Goal: Task Accomplishment & Management: Use online tool/utility

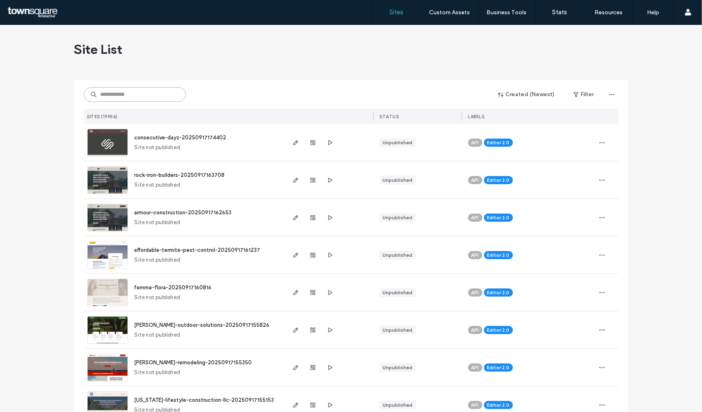
click at [141, 92] on input at bounding box center [135, 94] width 102 height 15
paste input "**********"
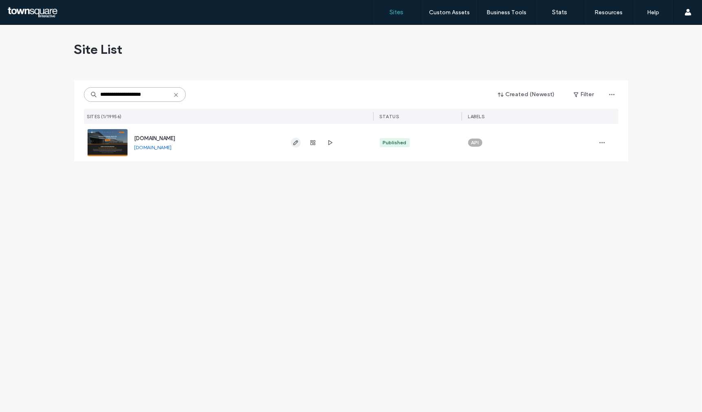
type input "**********"
click at [298, 145] on span "button" at bounding box center [296, 143] width 10 height 10
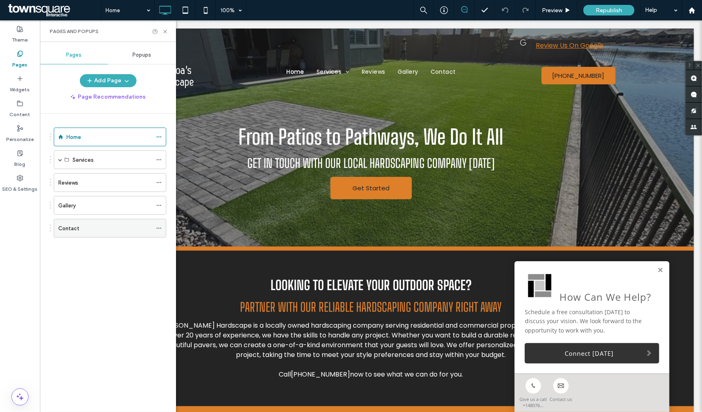
click at [99, 230] on div "Contact" at bounding box center [105, 228] width 94 height 9
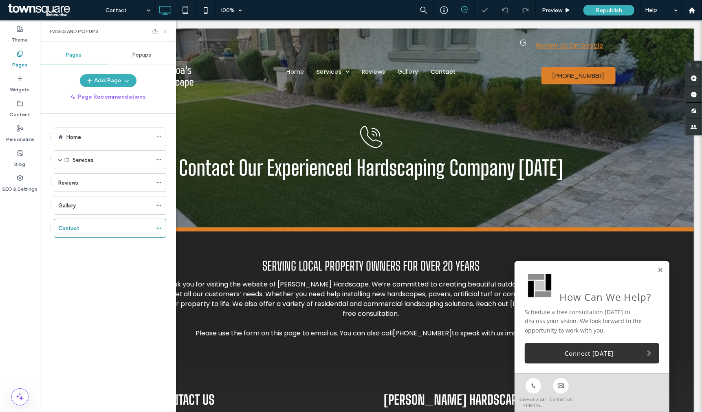
click at [165, 33] on icon at bounding box center [165, 32] width 6 height 6
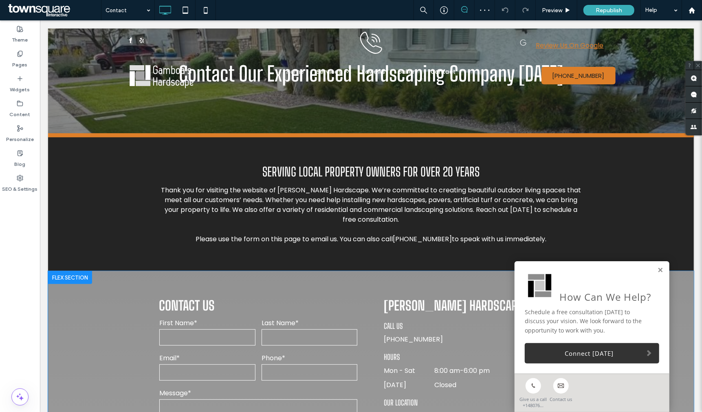
scroll to position [226, 0]
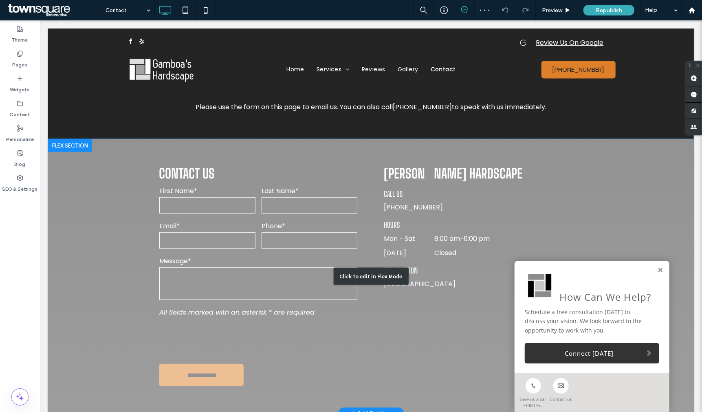
click at [249, 278] on div "Click to edit in Flex Mode" at bounding box center [371, 276] width 646 height 274
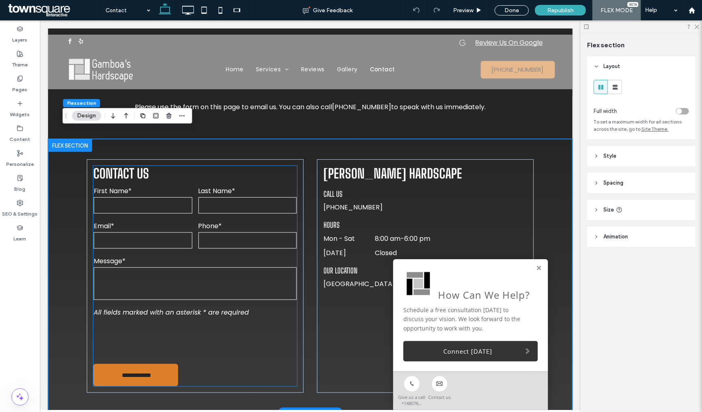
click at [234, 253] on div "Message*" at bounding box center [194, 278] width 209 height 51
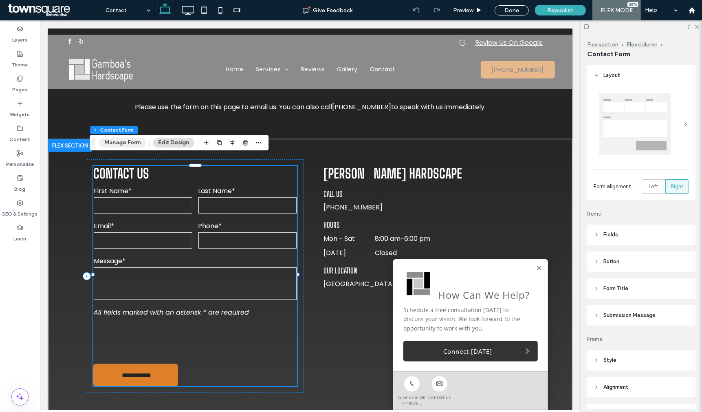
click at [131, 142] on button "Manage Form" at bounding box center [122, 143] width 47 height 10
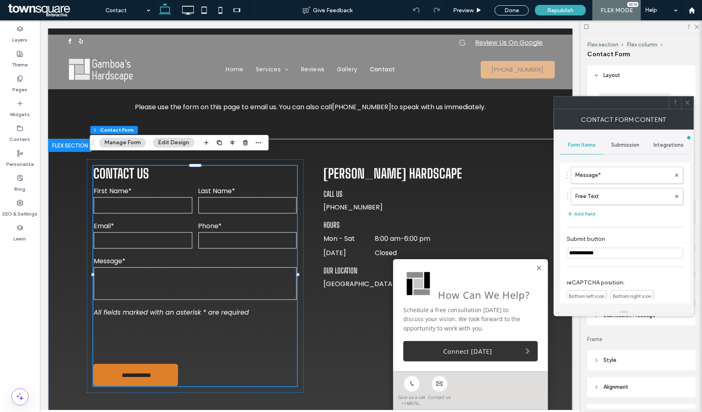
scroll to position [90, 0]
click at [581, 214] on button "Add field" at bounding box center [581, 212] width 29 height 10
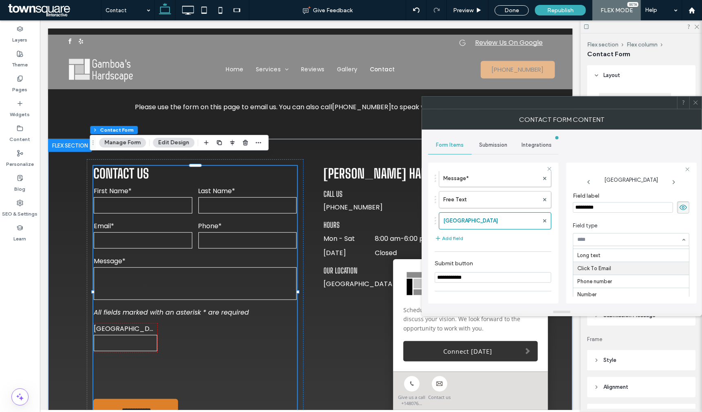
scroll to position [45, 0]
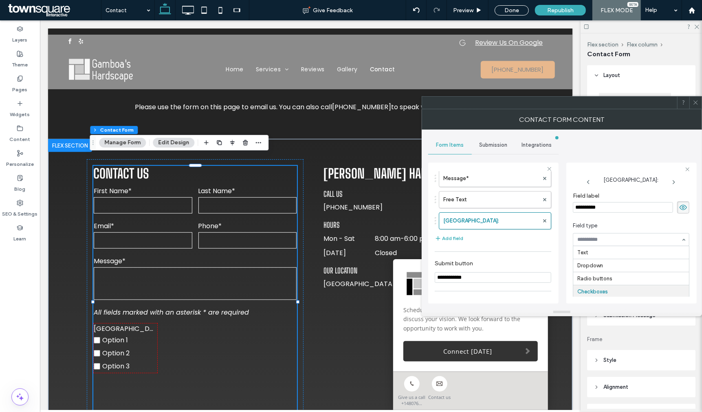
click at [650, 238] on input at bounding box center [629, 240] width 104 height 6
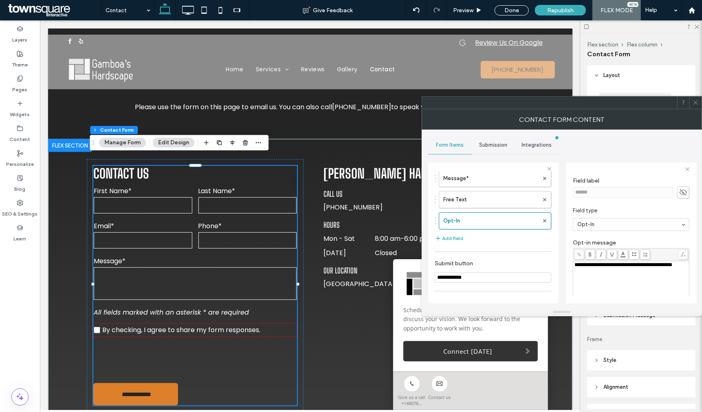
scroll to position [0, 0]
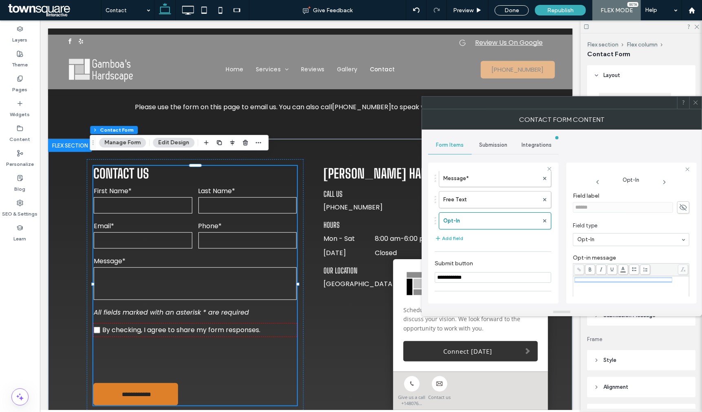
drag, startPoint x: 641, startPoint y: 289, endPoint x: 557, endPoint y: 276, distance: 85.5
click at [558, 275] on div "**********" at bounding box center [493, 232] width 130 height 152
click at [615, 283] on div "**********" at bounding box center [632, 280] width 114 height 6
click at [614, 283] on div "**********" at bounding box center [632, 280] width 114 height 6
click at [610, 283] on div "**********" at bounding box center [632, 280] width 114 height 6
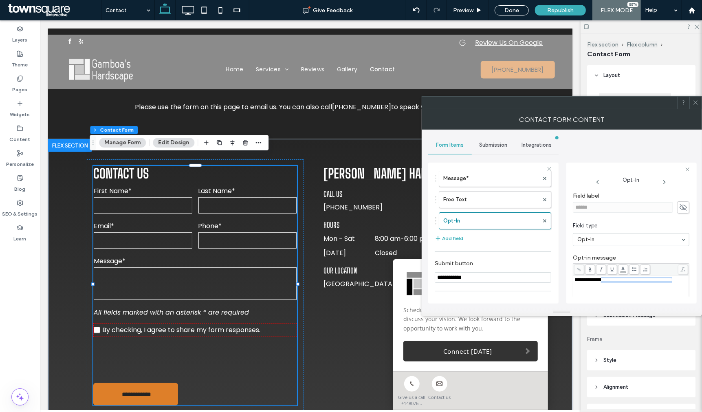
drag, startPoint x: 606, startPoint y: 282, endPoint x: 613, endPoint y: 288, distance: 9.2
click at [613, 283] on div "**********" at bounding box center [632, 280] width 114 height 6
click at [617, 283] on div "**********" at bounding box center [632, 280] width 114 height 6
click at [632, 283] on div "**********" at bounding box center [632, 280] width 114 height 6
click at [685, 251] on div "**********" at bounding box center [631, 286] width 117 height 73
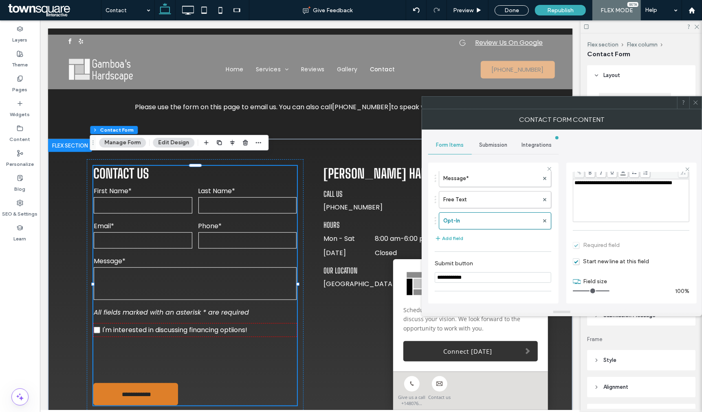
scroll to position [99, 0]
click at [613, 261] on span "Start new line at this field" at bounding box center [611, 259] width 76 height 7
click at [602, 242] on section "Required field" at bounding box center [631, 243] width 117 height 20
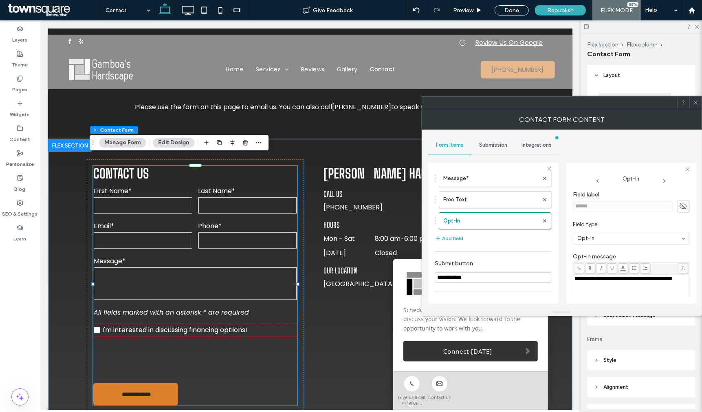
scroll to position [0, 0]
click at [683, 210] on icon at bounding box center [683, 207] width 8 height 9
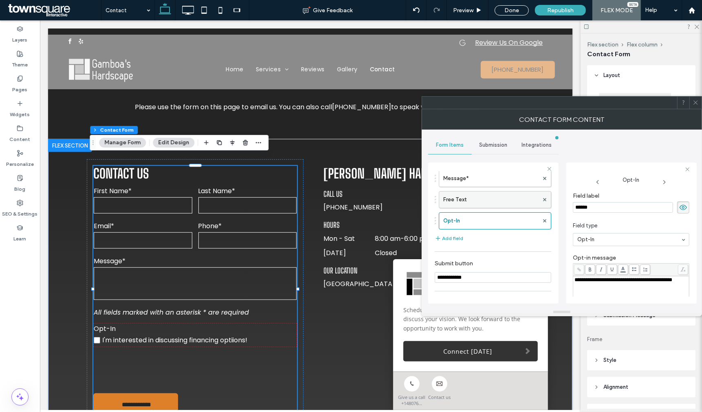
drag, startPoint x: 658, startPoint y: 208, endPoint x: 451, endPoint y: 208, distance: 206.6
click at [452, 208] on div "**********" at bounding box center [493, 232] width 130 height 152
type input "**********"
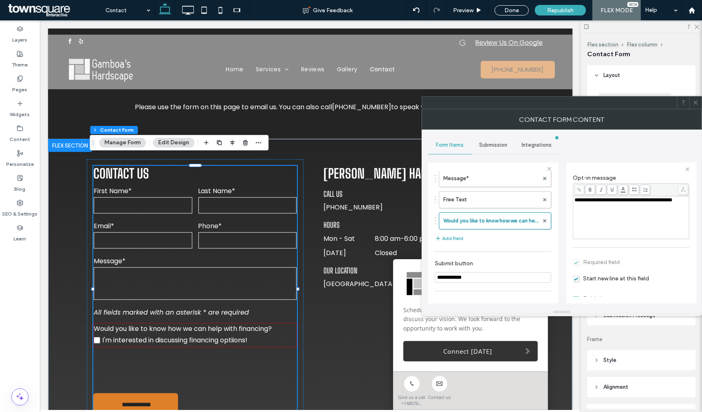
scroll to position [99, 0]
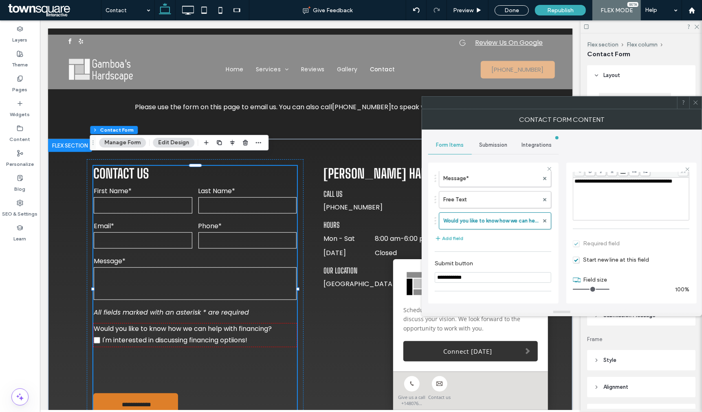
click at [695, 105] on icon at bounding box center [696, 102] width 6 height 6
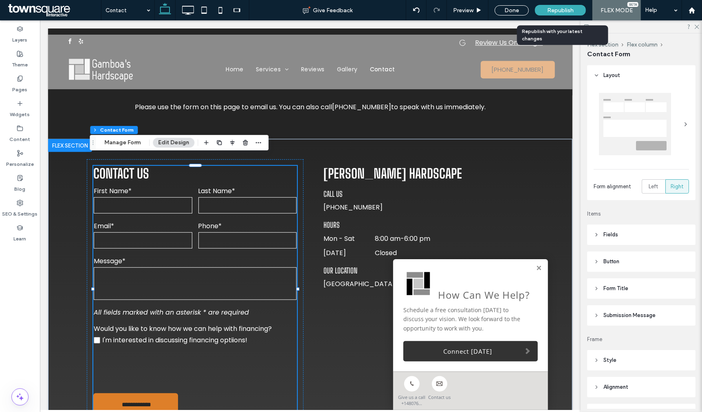
click at [567, 11] on span "Republish" at bounding box center [560, 10] width 26 height 7
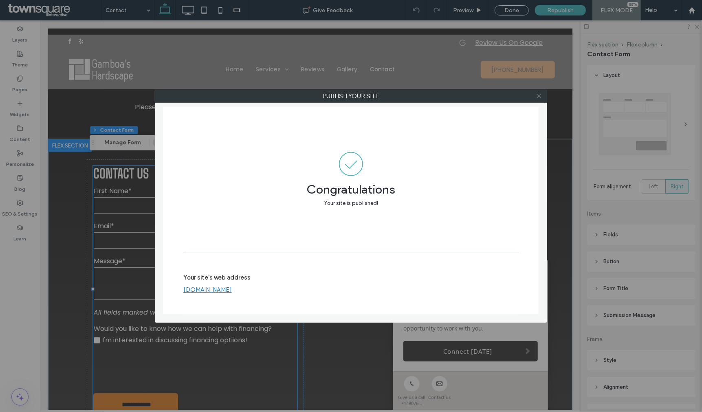
click at [540, 96] on icon at bounding box center [539, 96] width 6 height 6
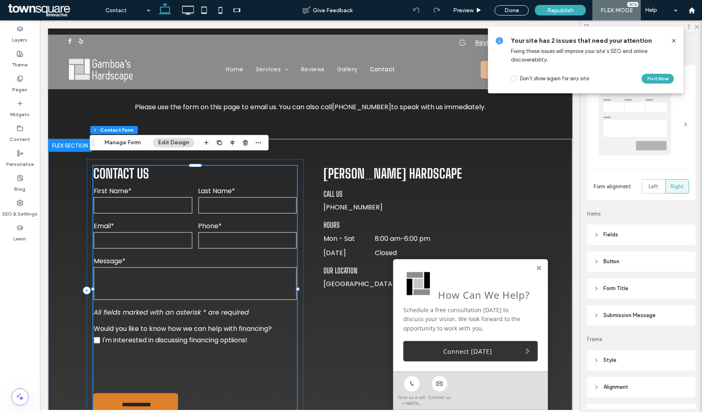
click at [245, 323] on label "Would you like to know how we can help with financing?" at bounding box center [194, 328] width 203 height 10
type input "*"
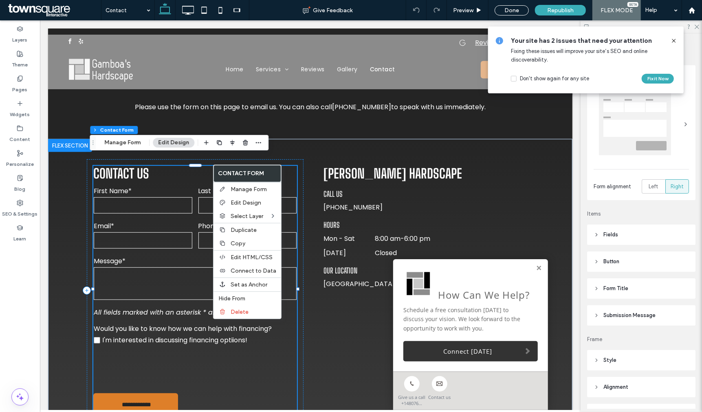
click at [126, 148] on div "Flex section Flex column Contact Form Manage Form Edit Design" at bounding box center [179, 142] width 179 height 15
click at [126, 144] on button "Manage Form" at bounding box center [122, 143] width 47 height 10
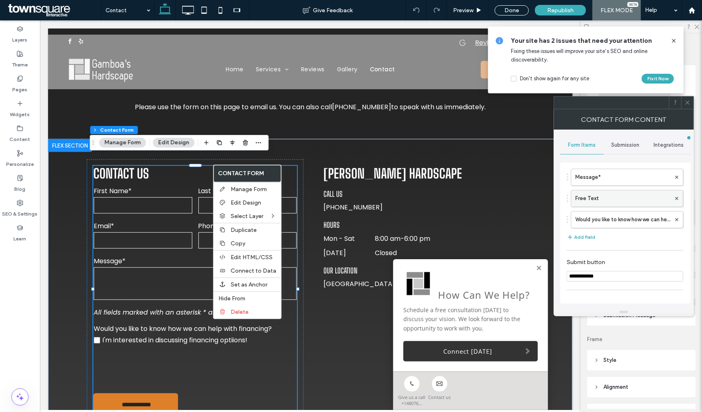
scroll to position [90, 0]
click at [637, 218] on label "Would you like to know how we can help with financing?" at bounding box center [622, 216] width 95 height 16
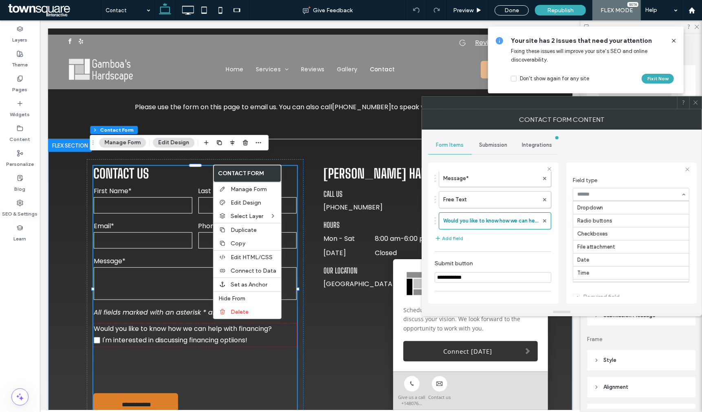
scroll to position [14, 0]
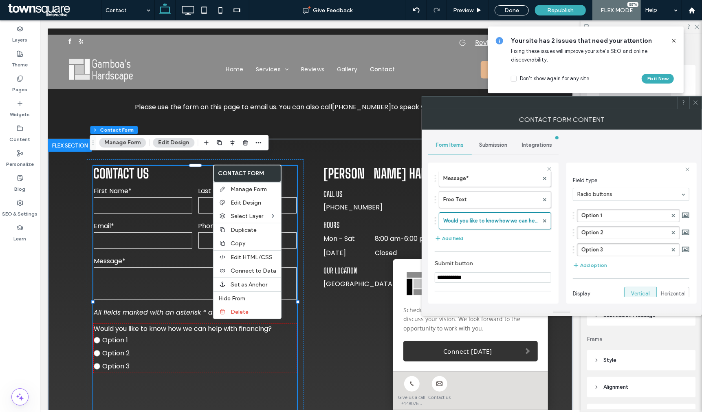
click at [655, 194] on input at bounding box center [629, 195] width 104 height 6
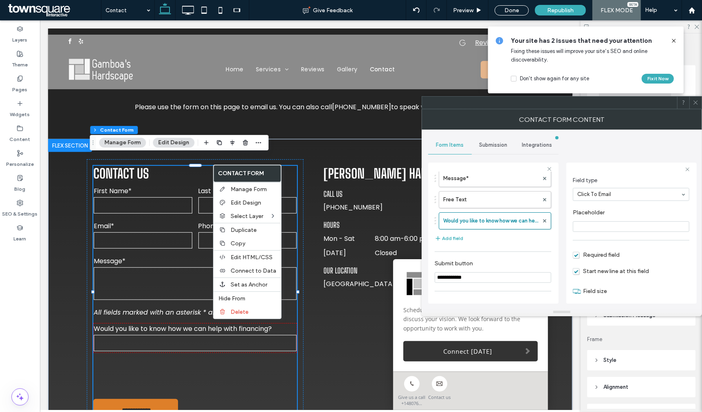
click at [644, 195] on input at bounding box center [629, 195] width 104 height 6
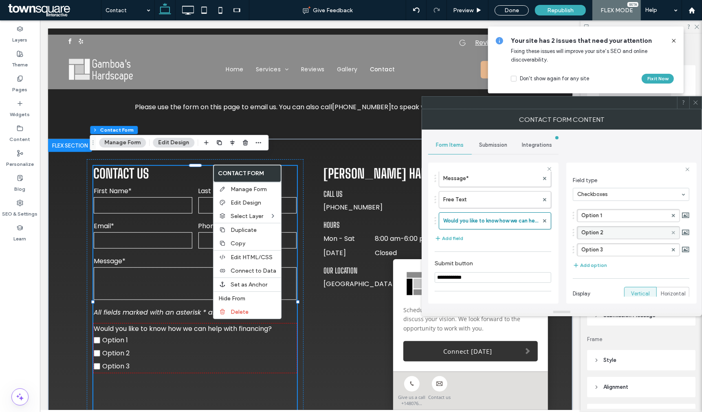
click at [672, 232] on use at bounding box center [673, 232] width 3 height 3
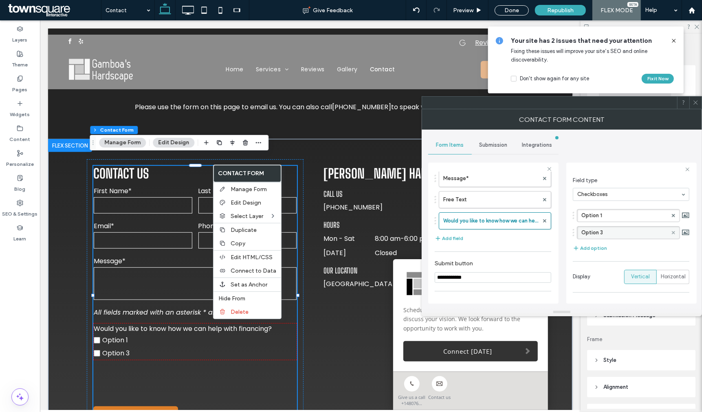
click at [672, 232] on use at bounding box center [673, 232] width 3 height 3
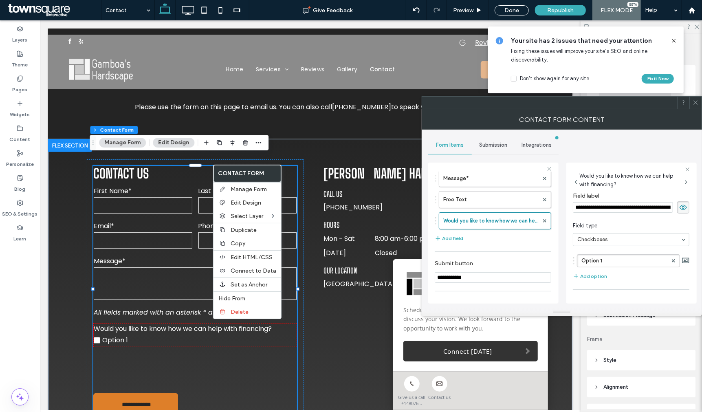
scroll to position [0, 44]
drag, startPoint x: 657, startPoint y: 207, endPoint x: 644, endPoint y: 209, distance: 13.2
click at [644, 209] on input "**********" at bounding box center [621, 207] width 96 height 11
click at [643, 209] on input "**********" at bounding box center [621, 207] width 96 height 11
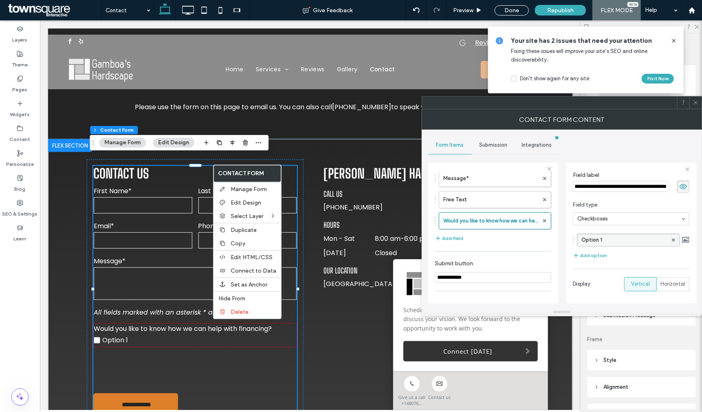
scroll to position [0, 0]
drag, startPoint x: 619, startPoint y: 239, endPoint x: 538, endPoint y: 239, distance: 80.7
click at [538, 239] on div "**********" at bounding box center [493, 232] width 130 height 152
drag, startPoint x: 634, startPoint y: 245, endPoint x: 561, endPoint y: 243, distance: 72.6
click at [561, 243] on div "**********" at bounding box center [561, 219] width 267 height 179
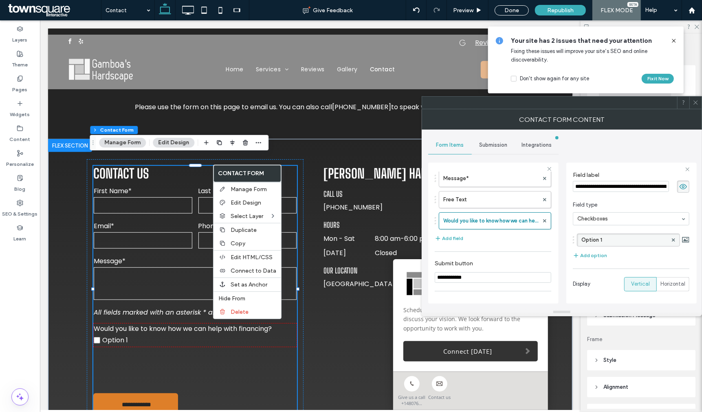
click at [608, 242] on label "Option 1" at bounding box center [625, 240] width 86 height 12
click at [612, 240] on input "********" at bounding box center [623, 240] width 82 height 7
click at [673, 240] on div at bounding box center [674, 240] width 12 height 12
click at [634, 240] on label "Option 1" at bounding box center [625, 240] width 86 height 12
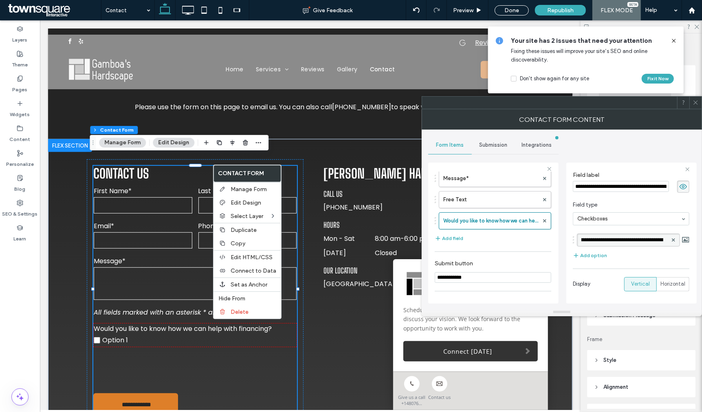
scroll to position [0, 0]
type input "*"
type input "**********"
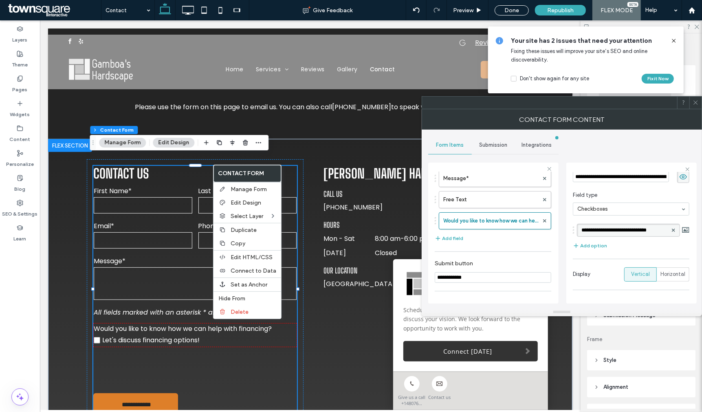
scroll to position [66, 0]
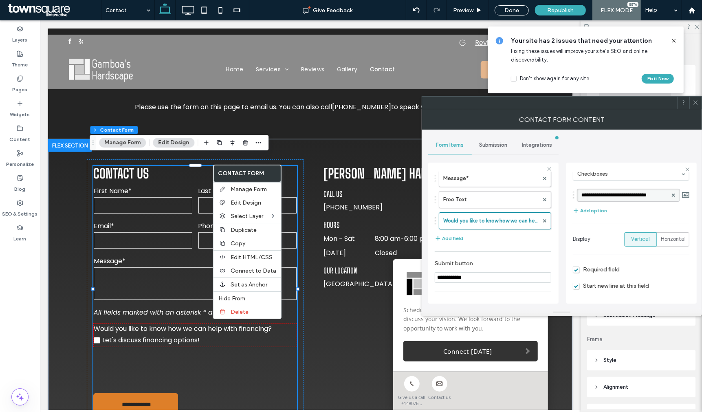
click at [605, 272] on span "Required field" at bounding box center [596, 269] width 47 height 7
click at [695, 103] on use at bounding box center [696, 103] width 4 height 4
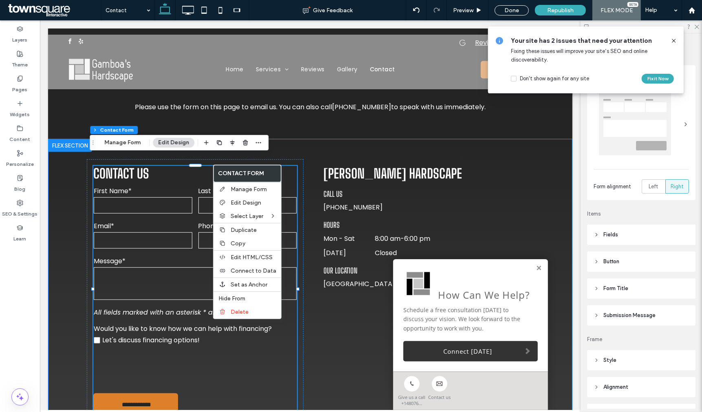
click at [66, 279] on div "**********" at bounding box center [310, 291] width 489 height 304
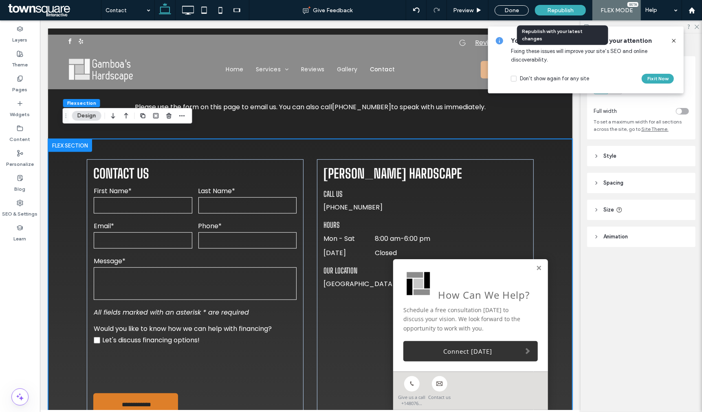
click at [555, 11] on span "Republish" at bounding box center [560, 10] width 26 height 7
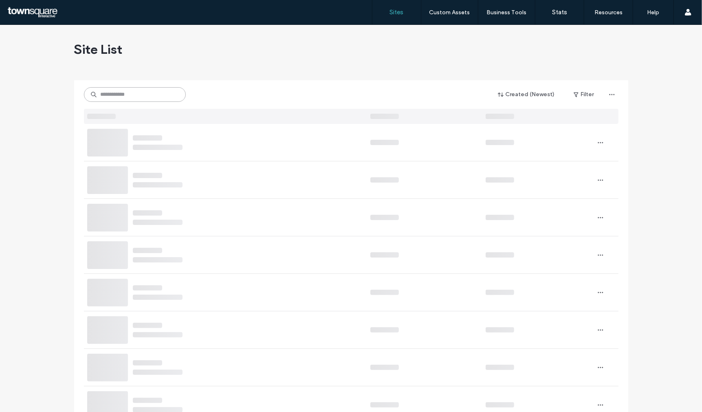
click at [152, 92] on input at bounding box center [135, 94] width 102 height 15
paste input "**********"
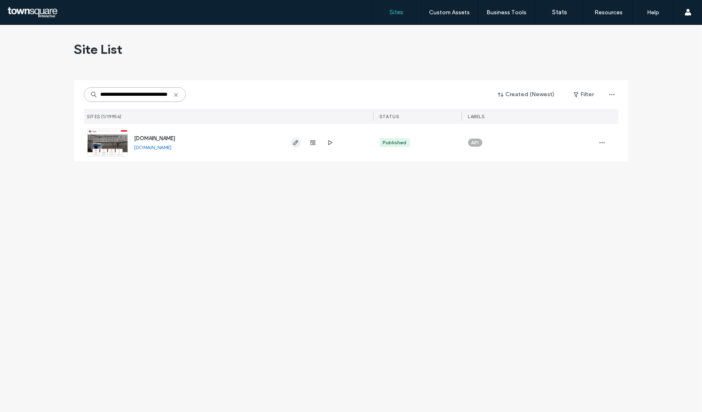
type input "**********"
click at [291, 144] on span "button" at bounding box center [296, 143] width 10 height 10
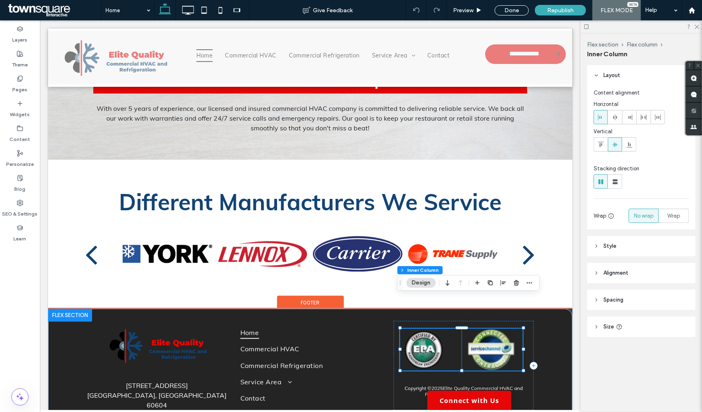
click at [418, 328] on img at bounding box center [424, 349] width 49 height 42
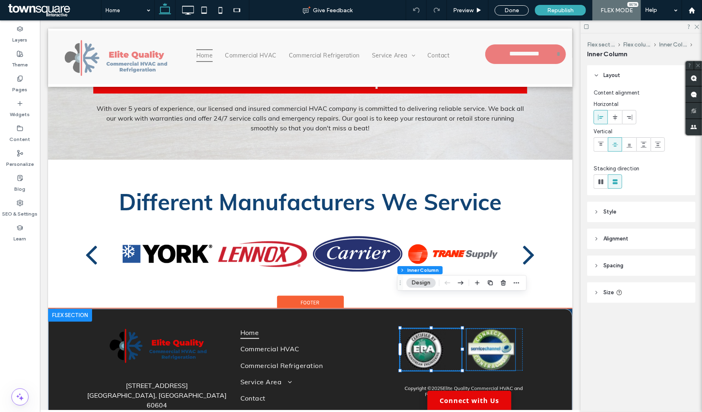
click at [483, 328] on img at bounding box center [490, 349] width 49 height 42
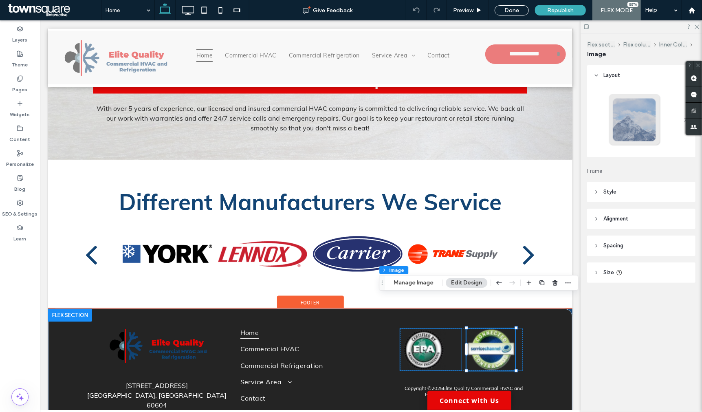
click at [423, 328] on img at bounding box center [424, 349] width 49 height 42
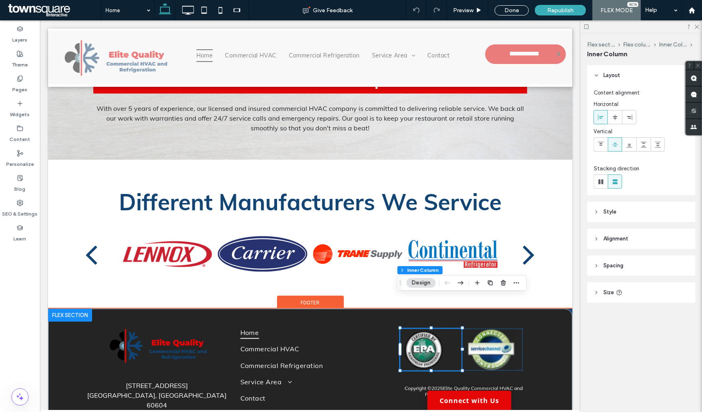
click at [428, 328] on img at bounding box center [424, 349] width 49 height 42
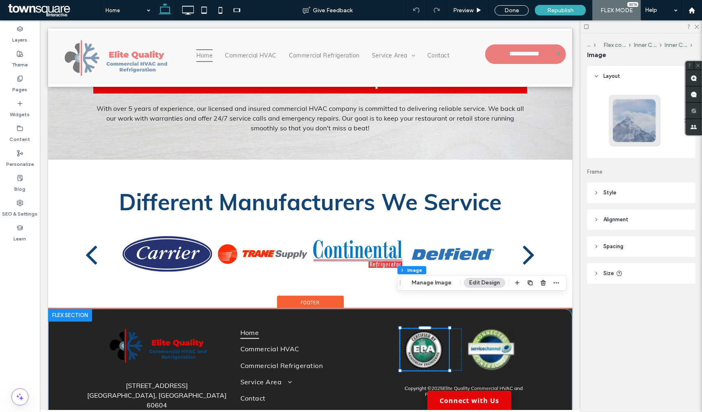
click at [422, 328] on img at bounding box center [424, 349] width 49 height 42
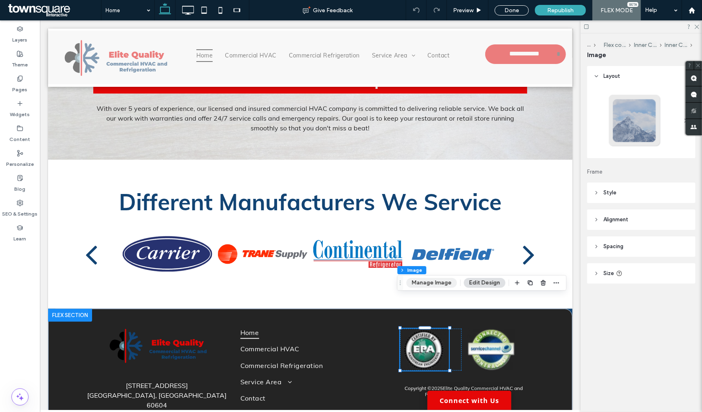
drag, startPoint x: 439, startPoint y: 283, endPoint x: 491, endPoint y: 124, distance: 167.4
click at [439, 283] on button "Manage Image" at bounding box center [431, 283] width 51 height 10
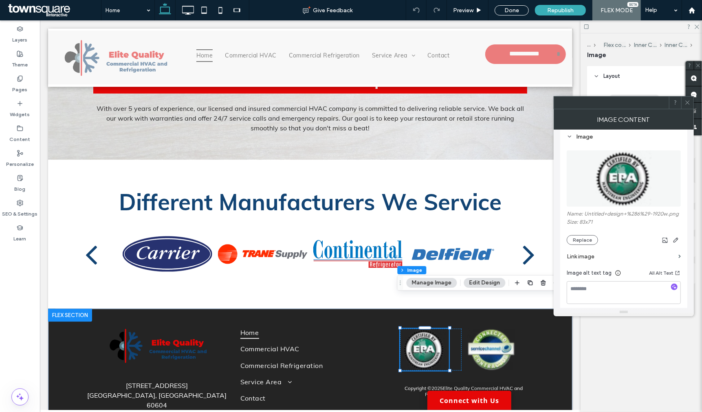
scroll to position [136, 0]
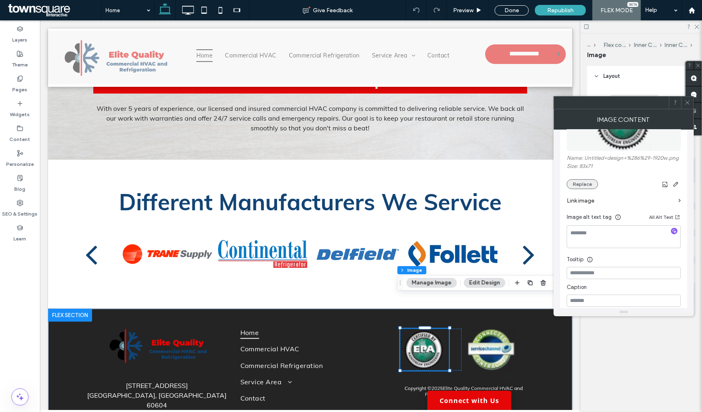
click at [581, 185] on button "Replace" at bounding box center [582, 184] width 31 height 10
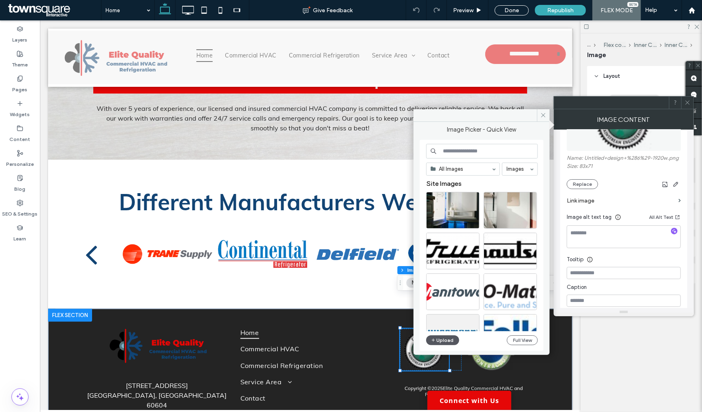
click at [439, 338] on button "Upload" at bounding box center [442, 340] width 33 height 10
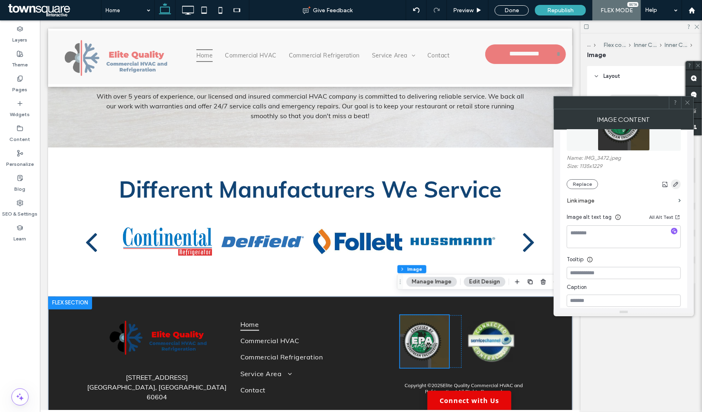
scroll to position [904, 0]
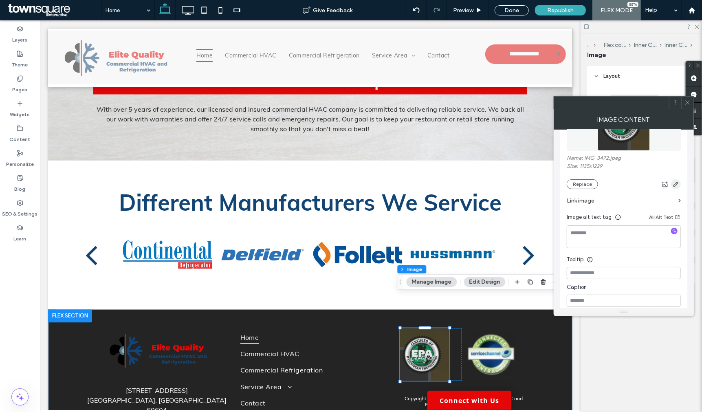
click at [678, 186] on icon "button" at bounding box center [676, 184] width 7 height 7
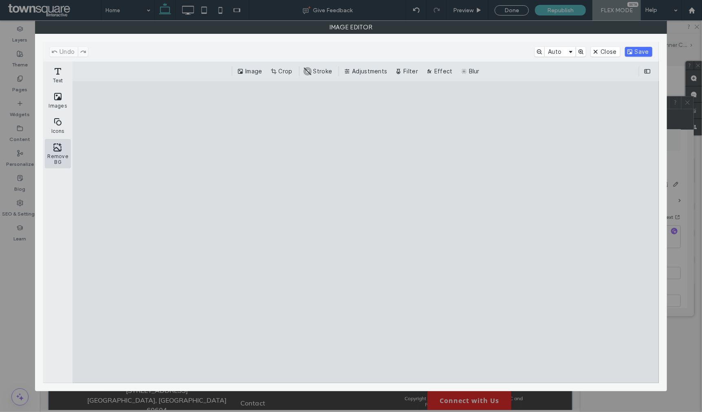
click at [62, 157] on button "Remove BG" at bounding box center [58, 153] width 26 height 29
click at [609, 48] on button "Close" at bounding box center [605, 52] width 29 height 10
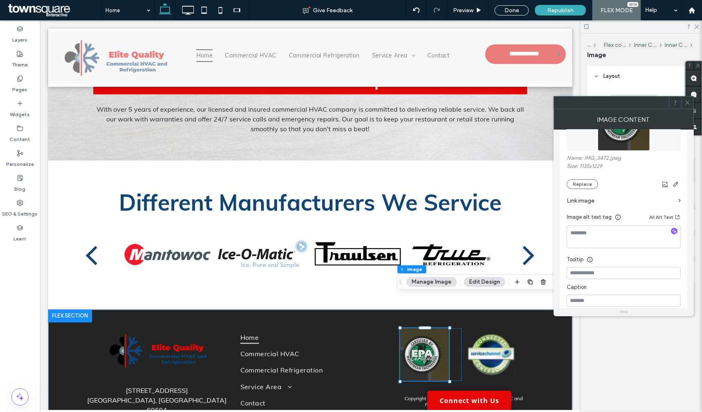
scroll to position [90, 0]
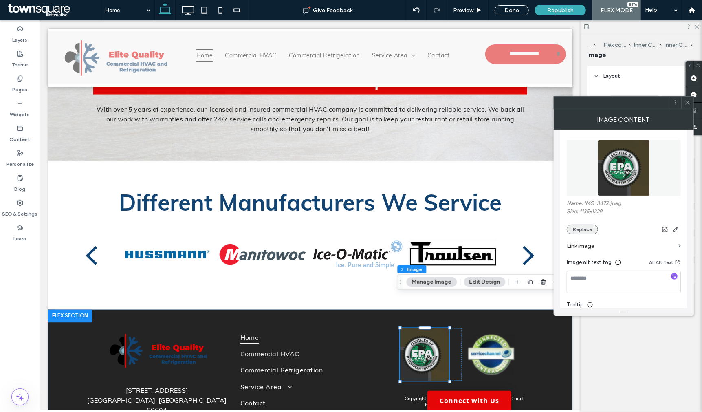
click at [594, 234] on button "Replace" at bounding box center [582, 230] width 31 height 10
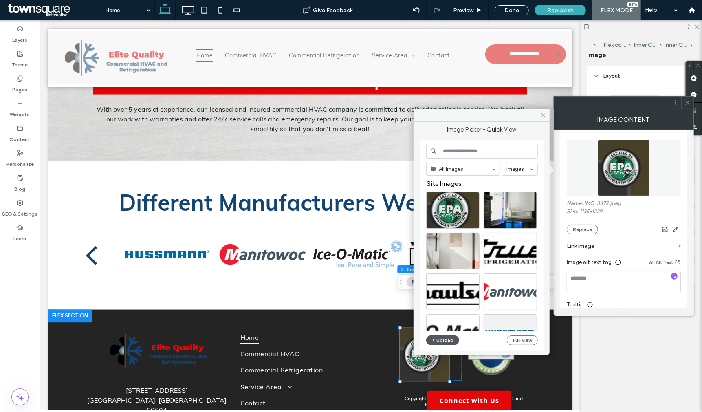
click at [446, 337] on button "Upload" at bounding box center [442, 340] width 33 height 10
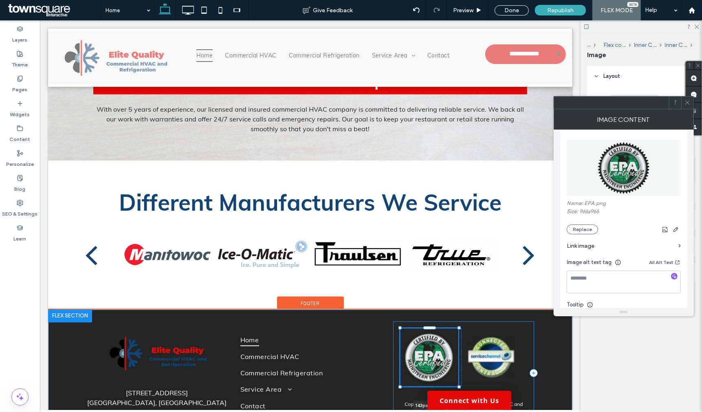
drag, startPoint x: 445, startPoint y: 345, endPoint x: 452, endPoint y: 357, distance: 13.7
click at [452, 357] on div "111 W Jackson, STE 1700 Chicago, IL 60604 Home Commercial HVAC Commercial Refri…" at bounding box center [310, 380] width 489 height 142
type input "***"
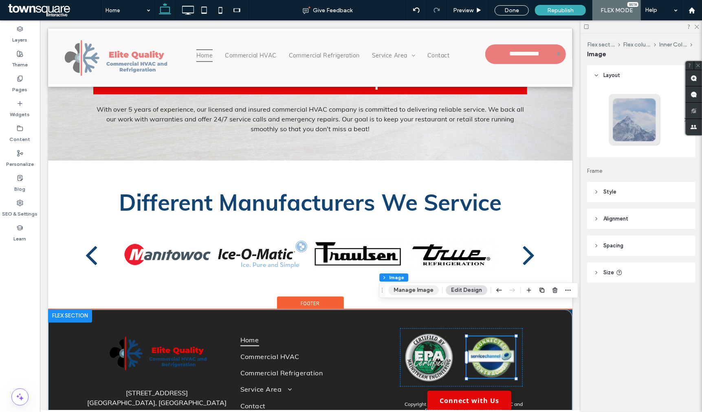
click at [406, 288] on button "Manage Image" at bounding box center [413, 290] width 51 height 10
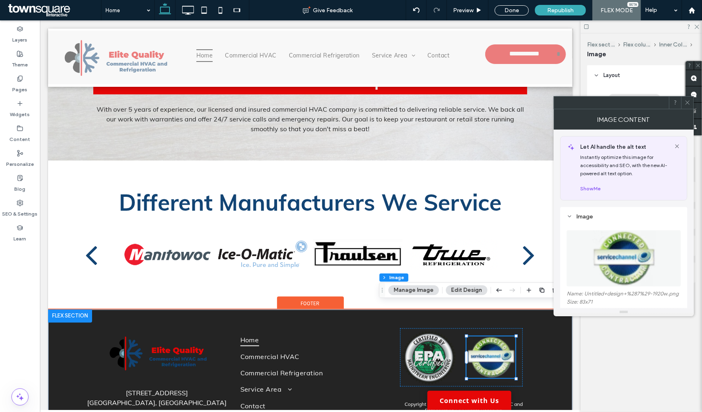
scroll to position [136, 0]
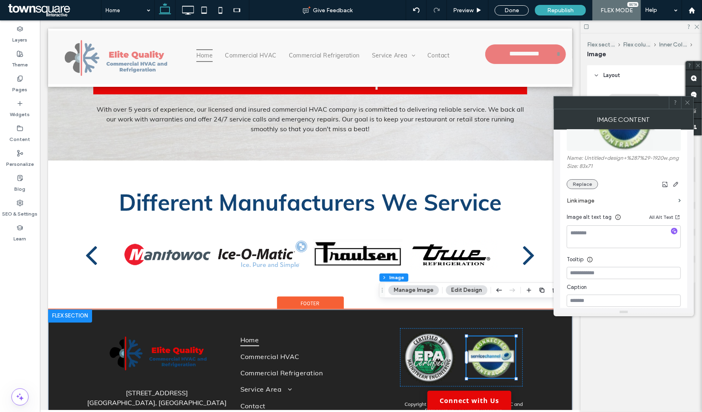
click at [587, 187] on button "Replace" at bounding box center [582, 184] width 31 height 10
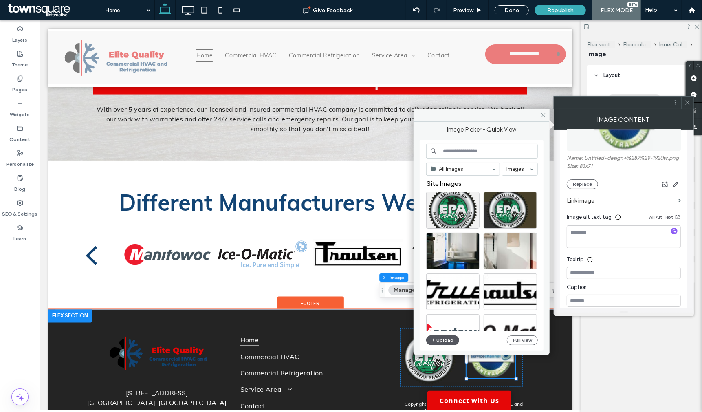
click at [446, 336] on button "Upload" at bounding box center [442, 340] width 33 height 10
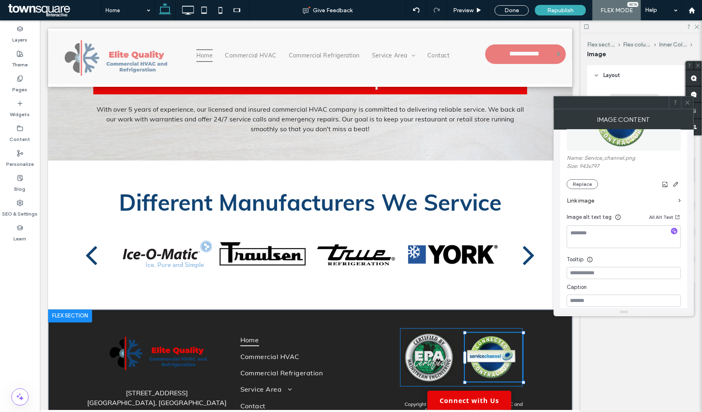
drag, startPoint x: 511, startPoint y: 346, endPoint x: 523, endPoint y: 356, distance: 15.7
click at [523, 356] on div "111 W Jackson, STE 1700 Chicago, IL 60604 Home Commercial HVAC Commercial Refri…" at bounding box center [310, 380] width 489 height 142
type input "***"
click at [690, 102] on icon at bounding box center [688, 102] width 6 height 6
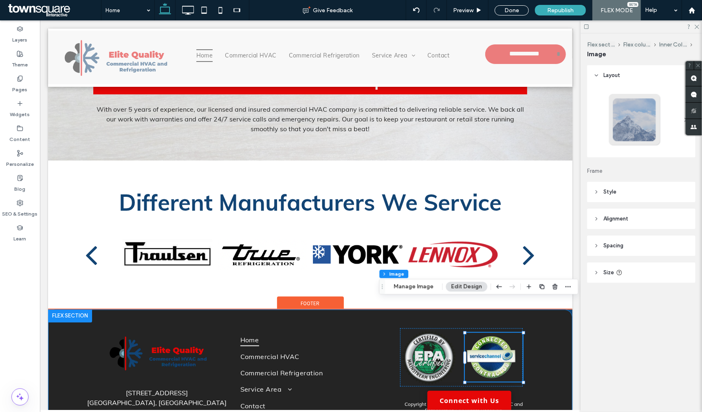
click at [553, 343] on div "111 W Jackson, STE 1700 Chicago, IL 60604 Home Commercial HVAC Commercial Refri…" at bounding box center [310, 380] width 525 height 142
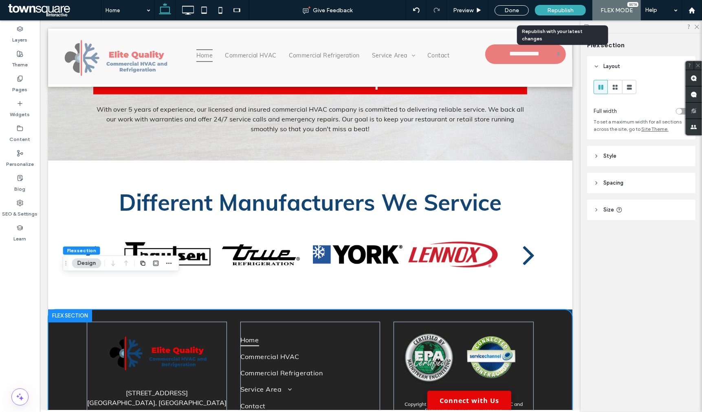
click at [577, 8] on div "Republish" at bounding box center [560, 10] width 51 height 11
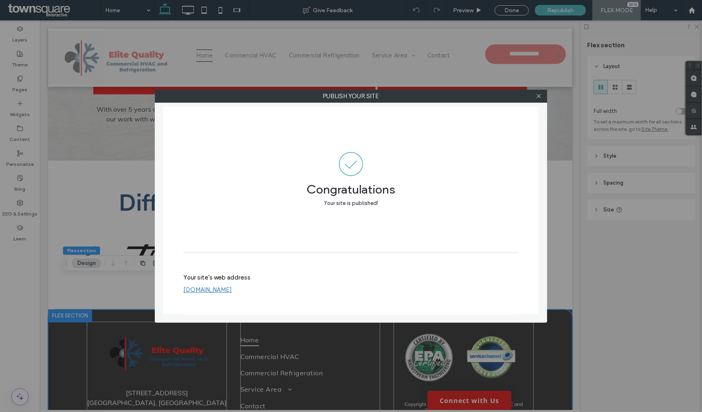
click at [534, 99] on div at bounding box center [539, 96] width 12 height 12
click at [540, 96] on icon at bounding box center [539, 96] width 6 height 6
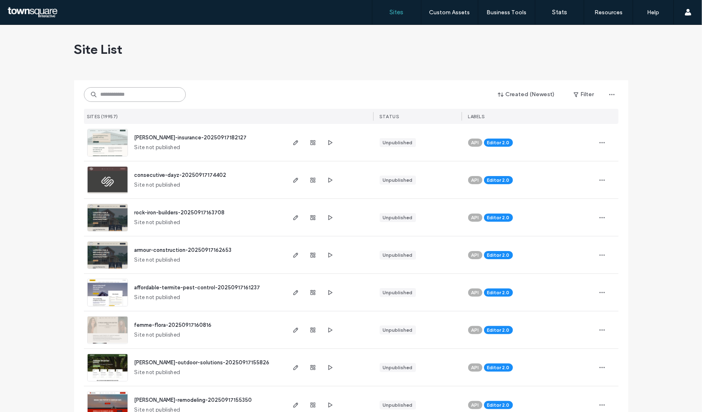
paste input "**********"
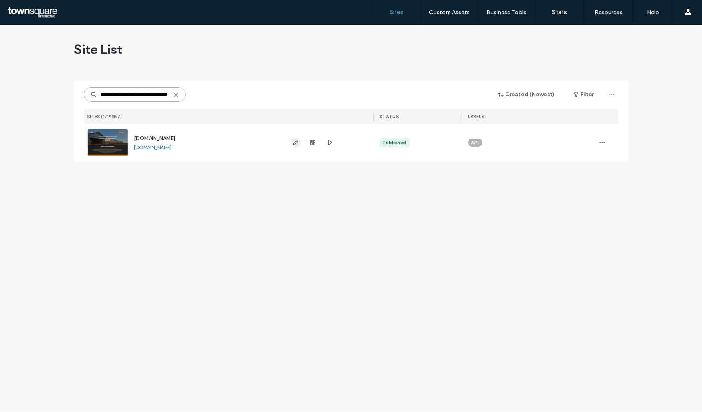
type input "**********"
click at [295, 143] on icon "button" at bounding box center [296, 142] width 7 height 7
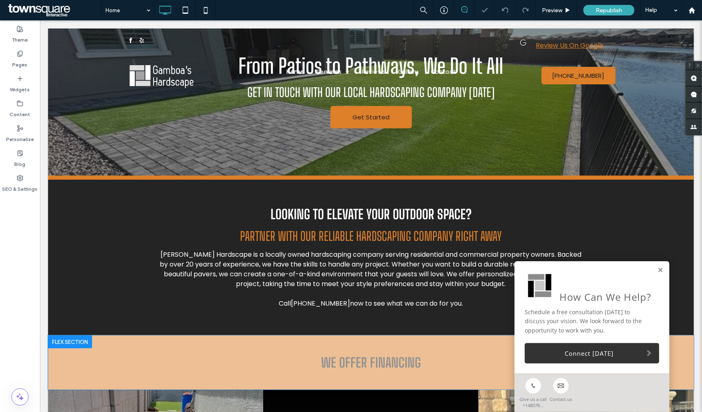
scroll to position [90, 0]
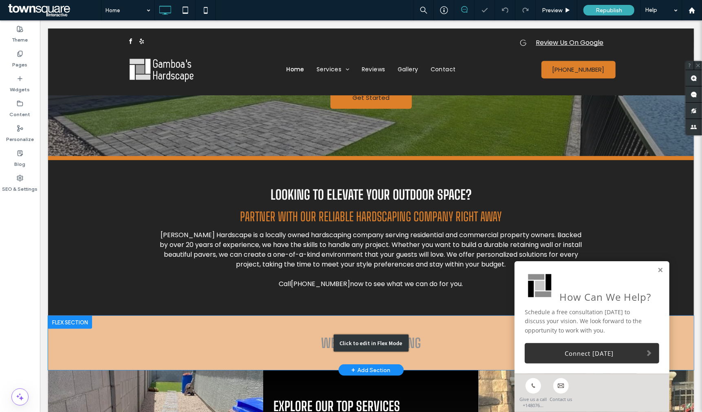
click at [381, 348] on div "Click to edit in Flex Mode" at bounding box center [370, 342] width 75 height 17
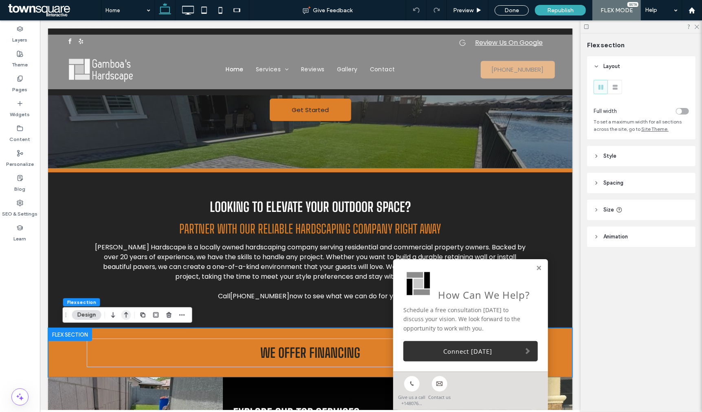
click at [128, 314] on icon "button" at bounding box center [126, 315] width 10 height 15
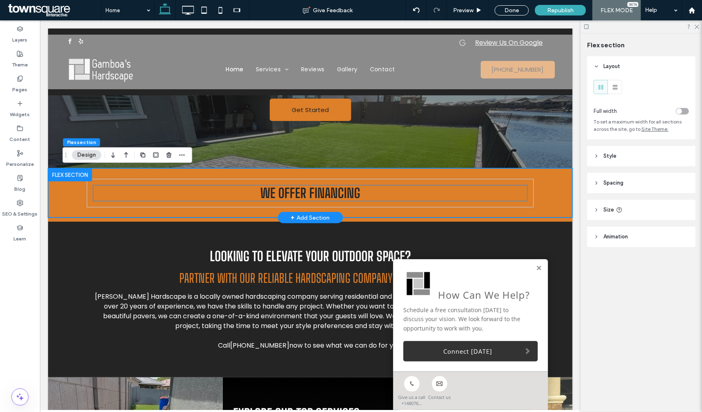
click at [322, 194] on strong "We offer financing" at bounding box center [310, 192] width 100 height 15
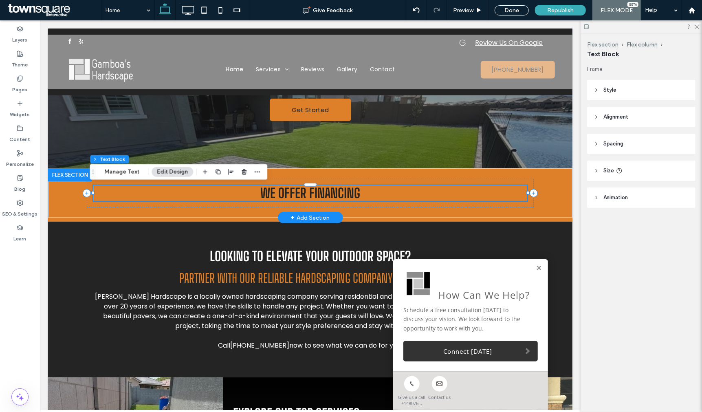
click at [322, 194] on div "We offer financing" at bounding box center [310, 192] width 434 height 15
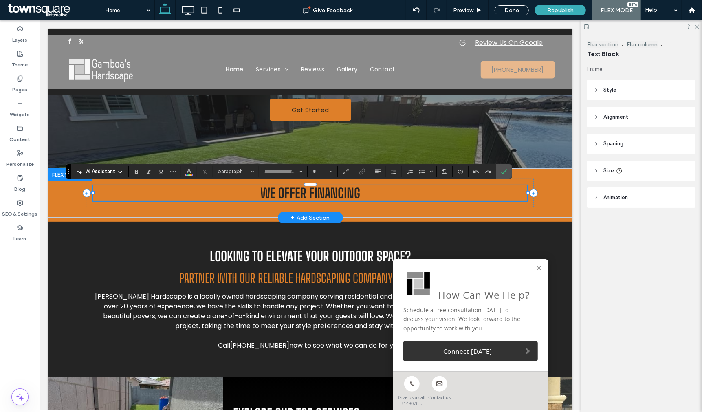
type input "**********"
type input "**"
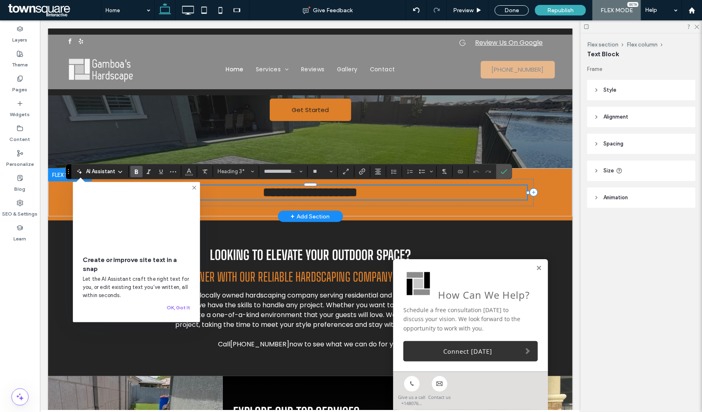
click at [380, 189] on h3 "**********" at bounding box center [310, 192] width 434 height 14
drag, startPoint x: 391, startPoint y: 190, endPoint x: 226, endPoint y: 190, distance: 165.1
click at [227, 188] on h3 "**********" at bounding box center [310, 192] width 434 height 14
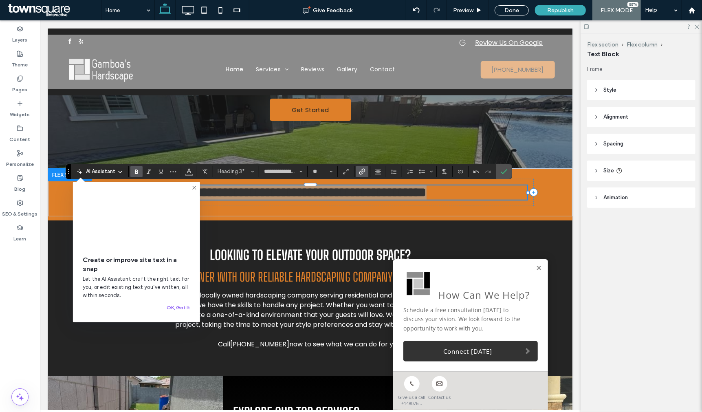
click at [364, 173] on icon "Link" at bounding box center [362, 171] width 7 height 7
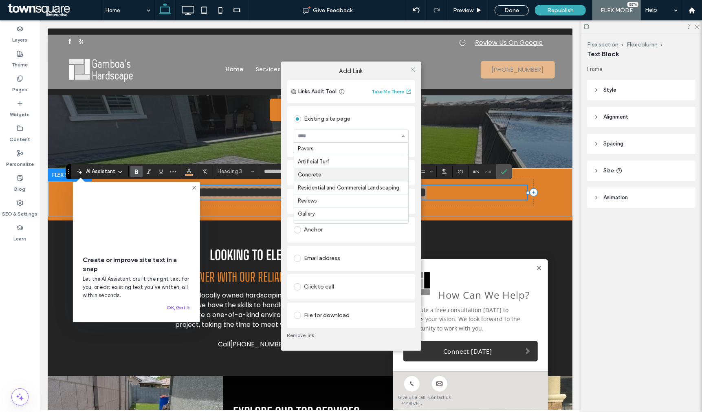
scroll to position [38, 0]
click at [413, 71] on icon at bounding box center [413, 69] width 6 height 6
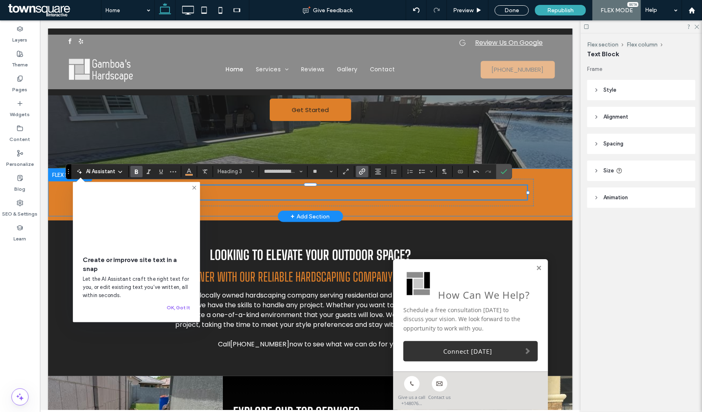
click at [543, 204] on div "**********" at bounding box center [310, 192] width 489 height 48
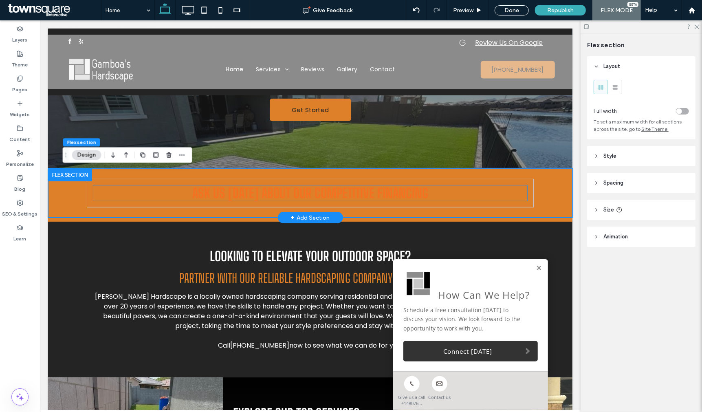
click at [371, 192] on strong "Ask us today about our Competitive Financing" at bounding box center [310, 192] width 236 height 15
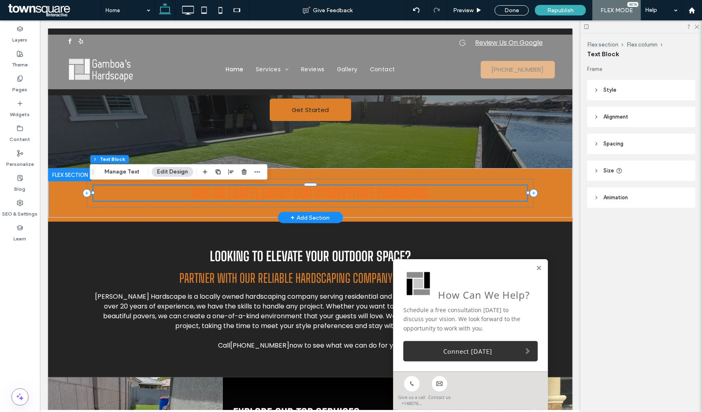
click at [410, 187] on strong "Ask us today about our Competitive Financing" at bounding box center [310, 192] width 236 height 15
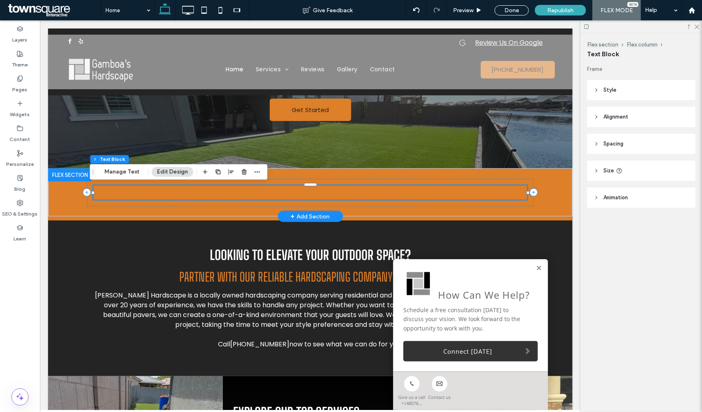
click at [410, 187] on strong "**********" at bounding box center [310, 191] width 232 height 13
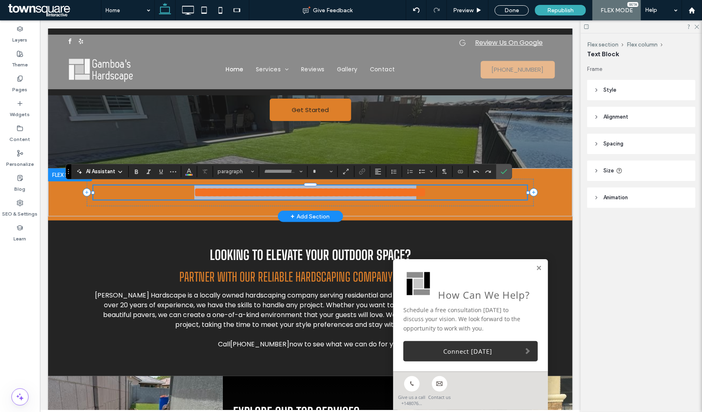
type input "**********"
type input "**"
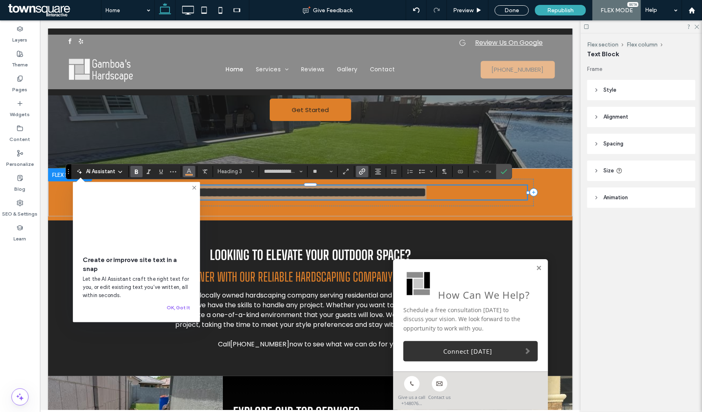
click at [190, 170] on icon "Color" at bounding box center [189, 171] width 7 height 7
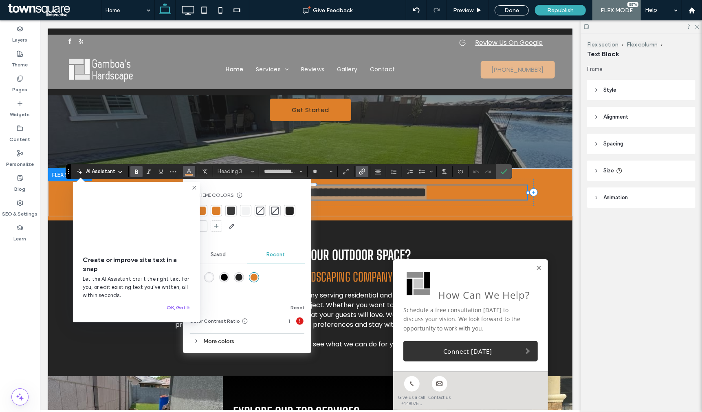
click at [231, 213] on div at bounding box center [231, 211] width 8 height 8
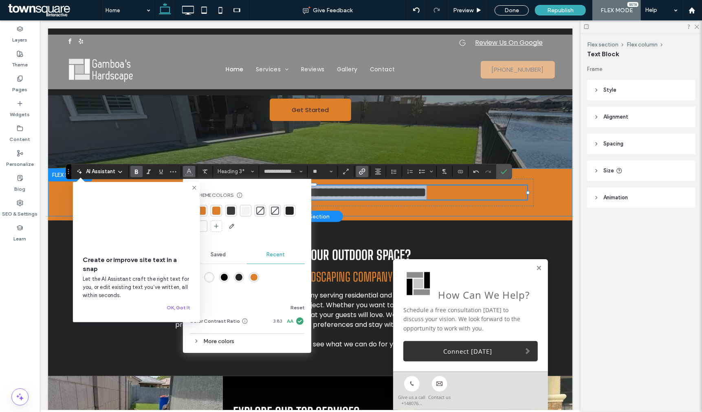
click at [543, 202] on div "**********" at bounding box center [310, 192] width 489 height 48
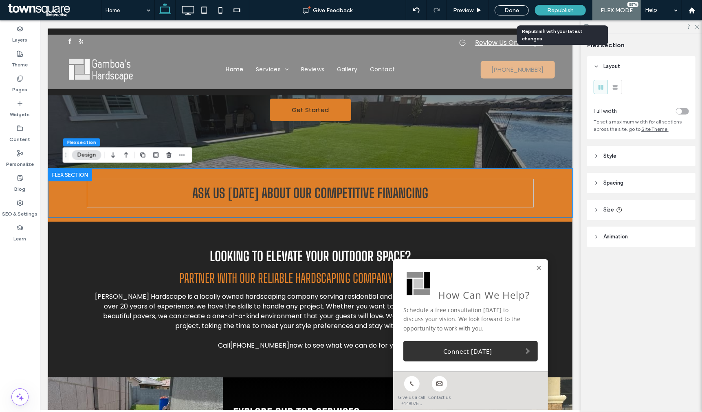
click at [571, 11] on span "Republish" at bounding box center [560, 10] width 26 height 7
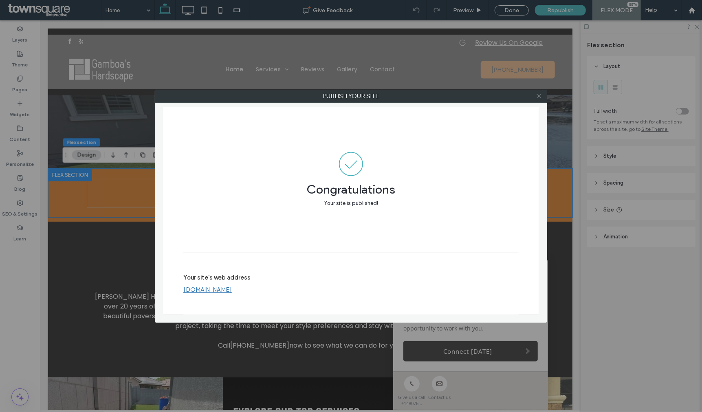
click at [537, 96] on icon at bounding box center [539, 96] width 6 height 6
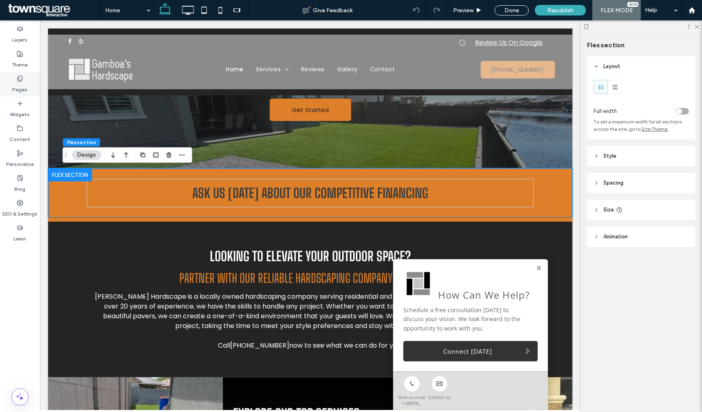
click at [0, 86] on div "Pages" at bounding box center [20, 84] width 40 height 25
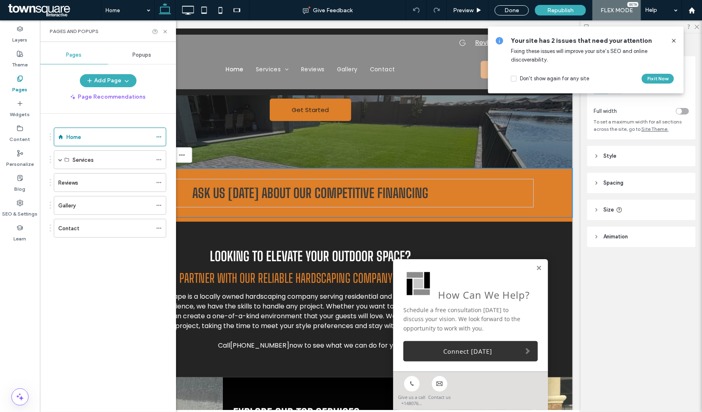
click at [97, 229] on div "Contact" at bounding box center [105, 228] width 94 height 9
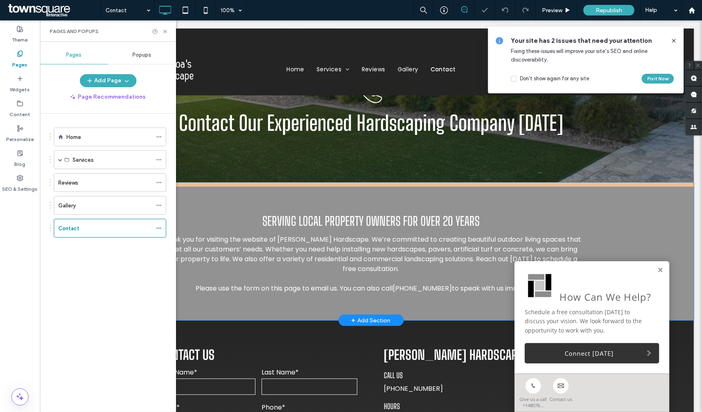
scroll to position [90, 0]
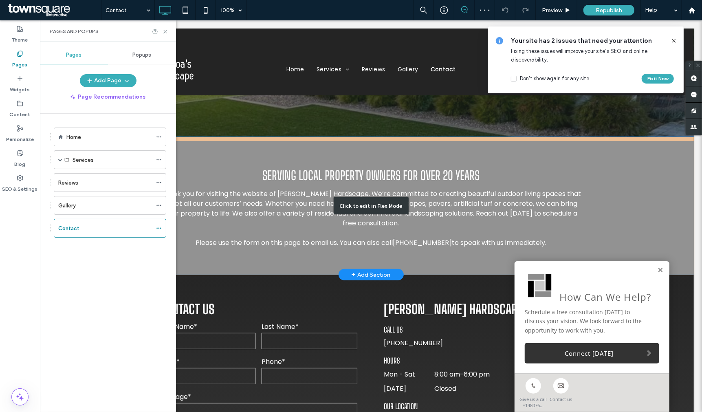
click at [391, 161] on div "Click to edit in Flex Mode" at bounding box center [371, 206] width 646 height 138
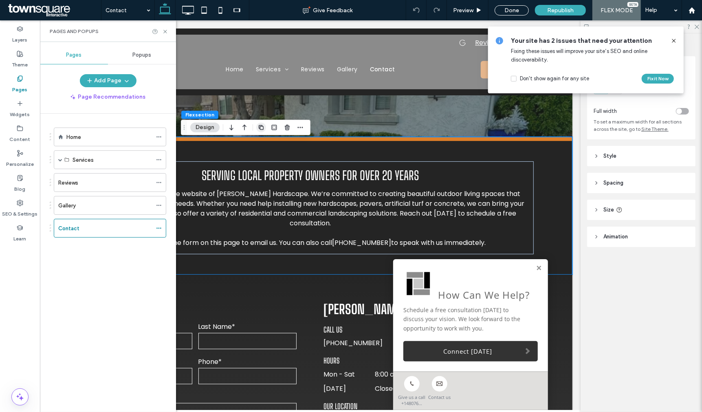
click at [261, 129] on use "button" at bounding box center [261, 127] width 5 height 5
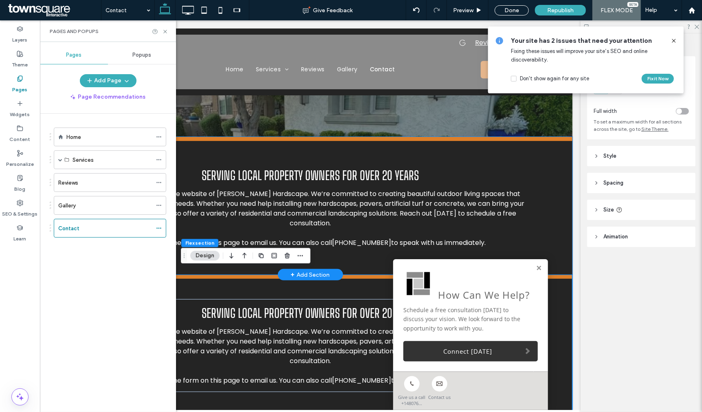
click at [392, 148] on div "Serving local property owners for over 20 years Thank you for visiting the webs…" at bounding box center [310, 208] width 489 height 134
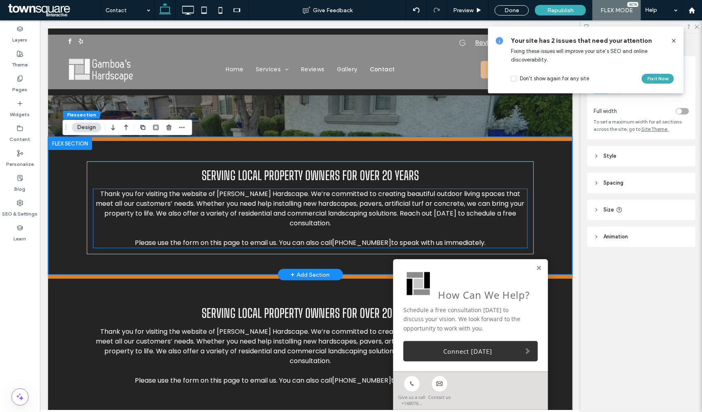
click at [179, 202] on span "Thank you for visiting the website of Gamboa’s Hardscape. We’re committed to cr…" at bounding box center [310, 208] width 429 height 39
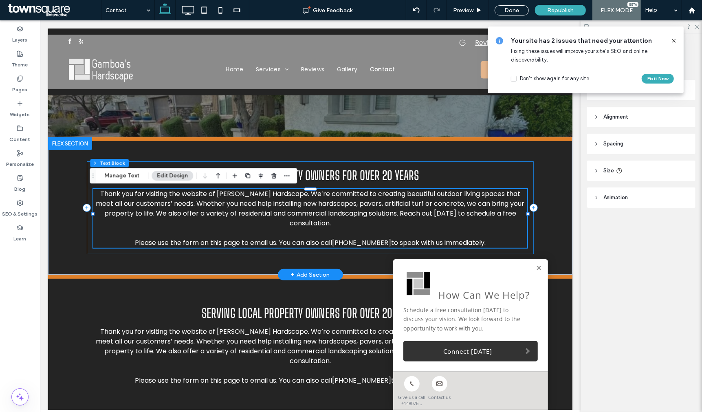
click at [380, 167] on div "Serving local property owners for over 20 years Thank you for visiting the webs…" at bounding box center [309, 207] width 447 height 93
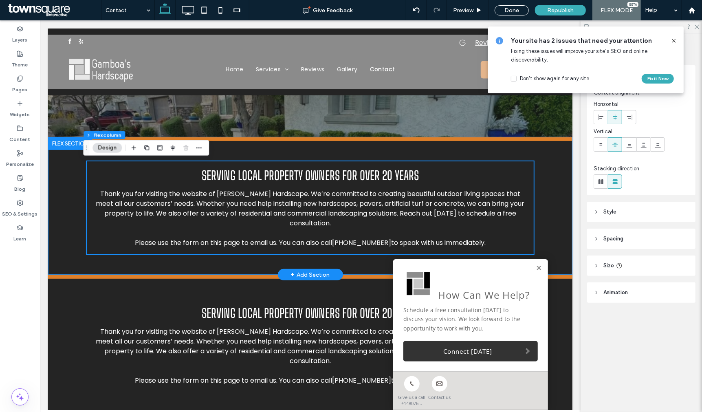
click at [386, 151] on div "Serving local property owners for over 20 years Thank you for visiting the webs…" at bounding box center [310, 208] width 489 height 134
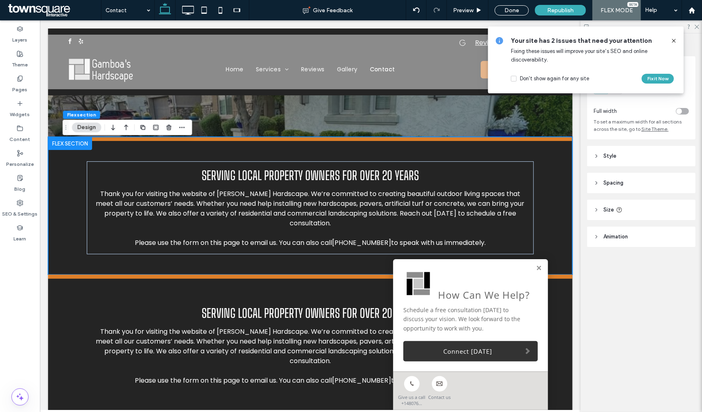
click at [677, 42] on icon at bounding box center [674, 40] width 7 height 7
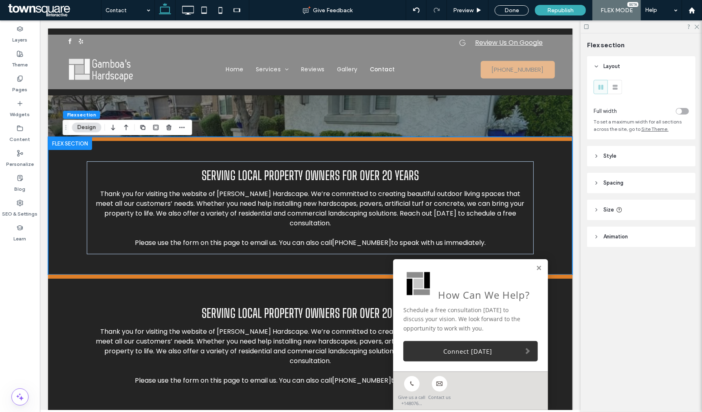
click at [598, 208] on icon at bounding box center [597, 210] width 6 height 6
click at [595, 192] on header "Spacing" at bounding box center [641, 183] width 108 height 20
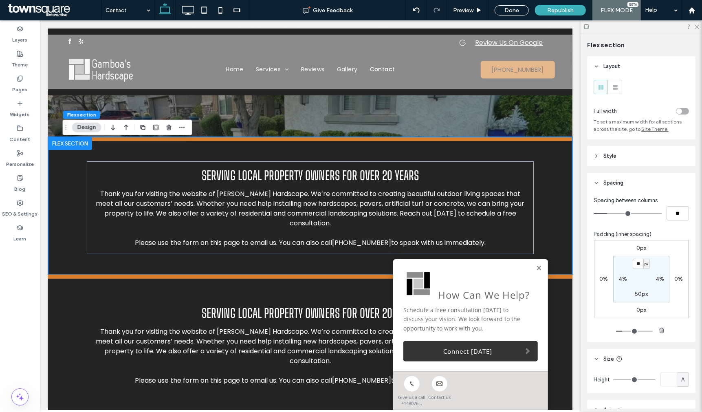
click at [595, 159] on icon at bounding box center [597, 156] width 6 height 6
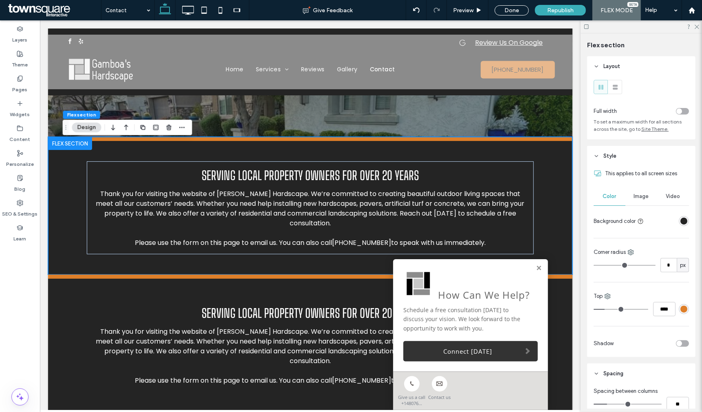
click at [681, 220] on div "rgba(36, 36, 36, 1)" at bounding box center [684, 221] width 7 height 7
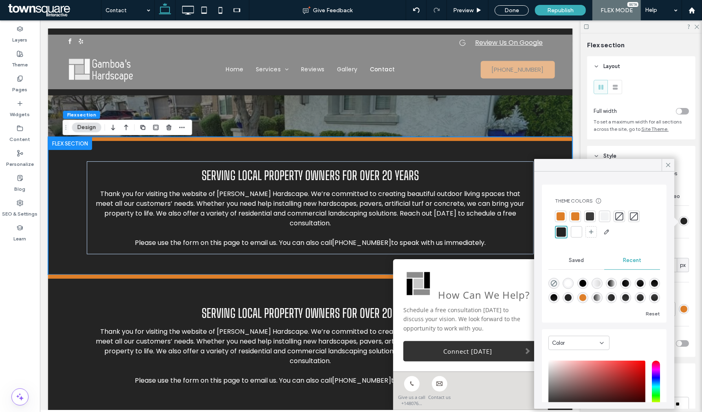
click at [577, 218] on div at bounding box center [575, 216] width 8 height 8
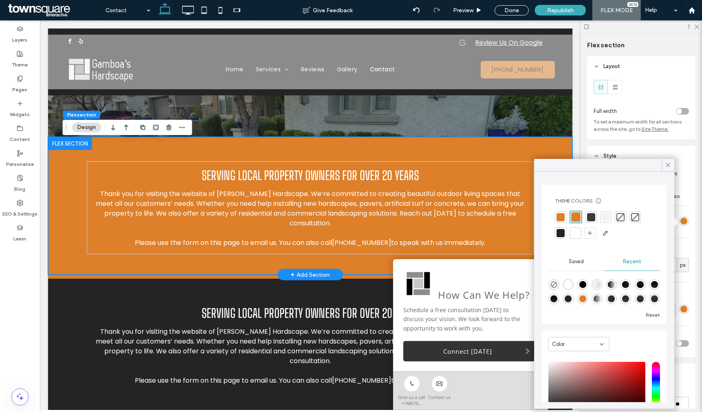
click at [350, 149] on div "Serving local property owners for over 20 years Thank you for visiting the webs…" at bounding box center [310, 208] width 489 height 134
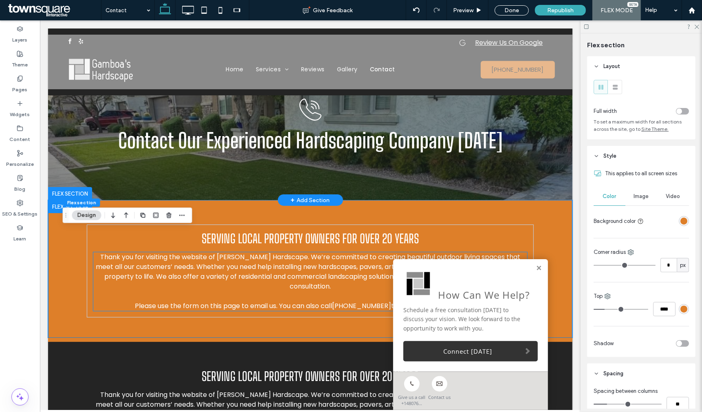
scroll to position [136, 0]
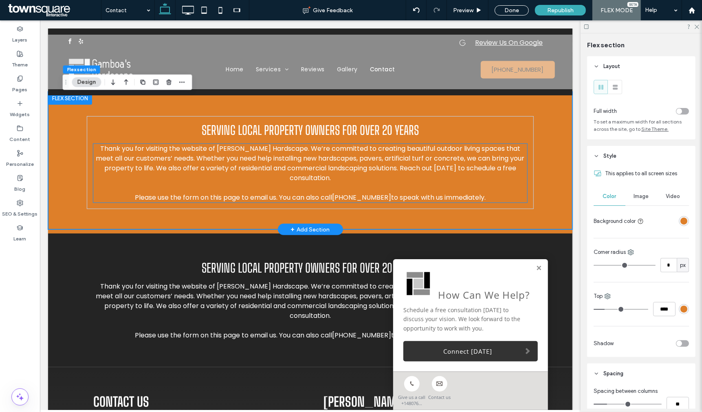
click at [446, 153] on span "Thank you for visiting the website of Gamboa’s Hardscape. We’re committed to cr…" at bounding box center [310, 162] width 429 height 39
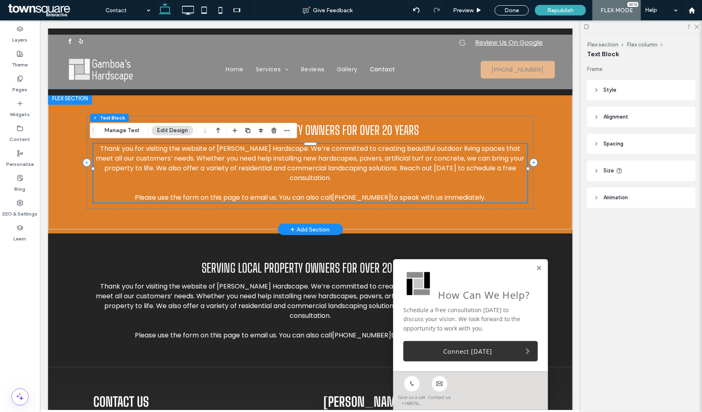
click at [446, 153] on div "Thank you for visiting the website of Gamboa’s Hardscape. We’re committed to cr…" at bounding box center [310, 172] width 434 height 59
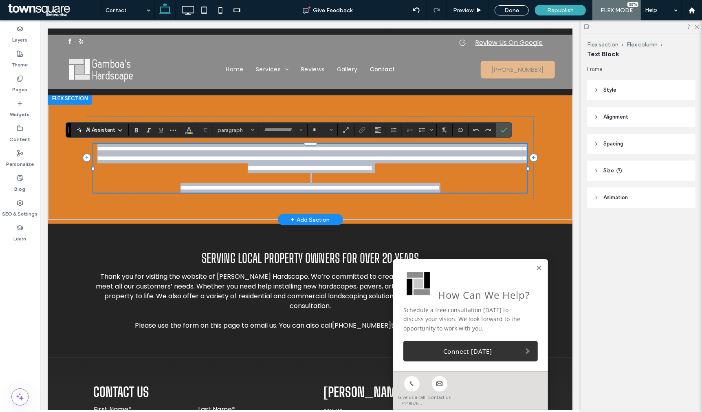
type input "*******"
type input "**"
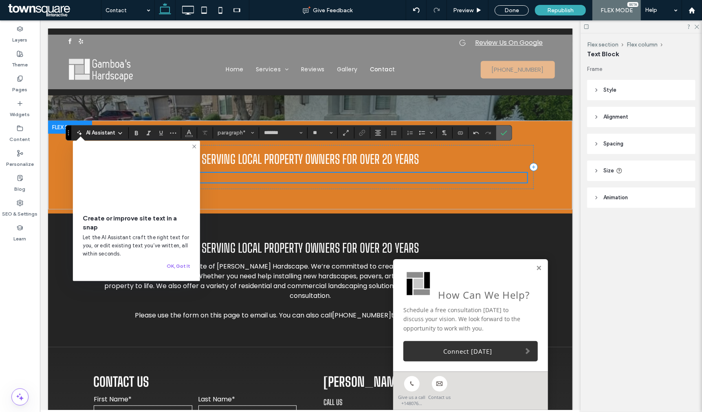
scroll to position [90, 0]
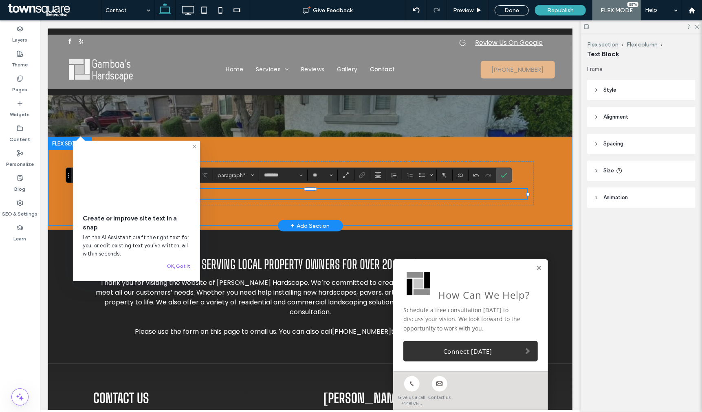
click at [555, 192] on div "Serving local property owners for over 20 years ﻿" at bounding box center [310, 181] width 525 height 89
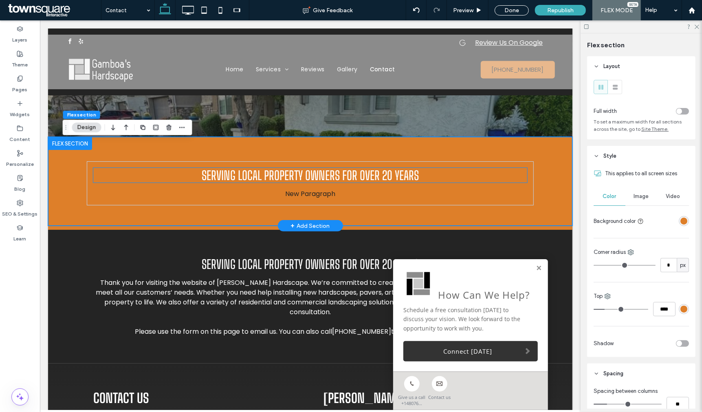
click at [397, 172] on span "Serving local property owners for over 20 years" at bounding box center [309, 175] width 217 height 15
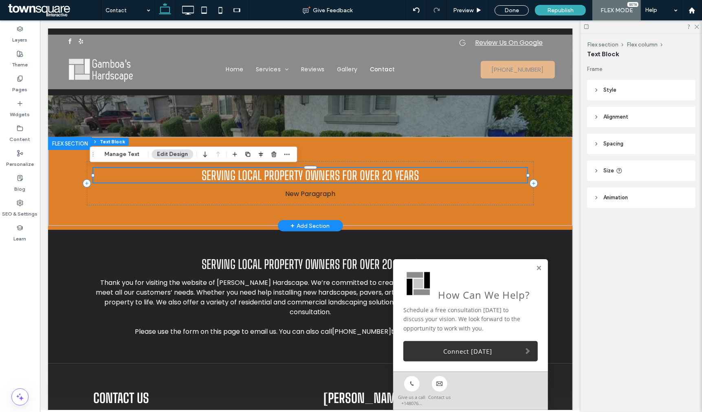
click at [397, 172] on div "Serving local property owners for over 20 years" at bounding box center [310, 175] width 434 height 15
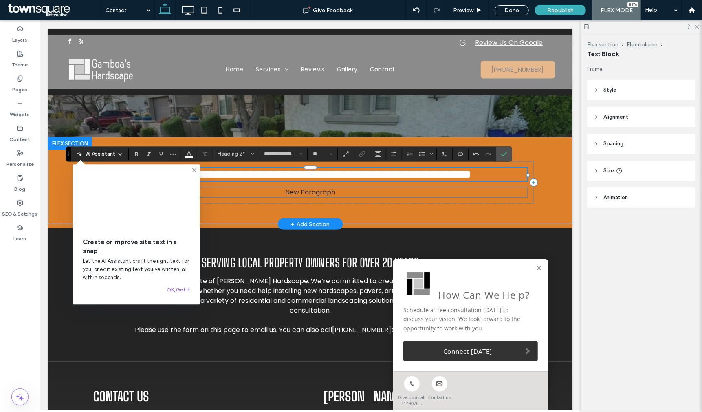
click at [439, 191] on p "New Paragraph" at bounding box center [310, 192] width 434 height 10
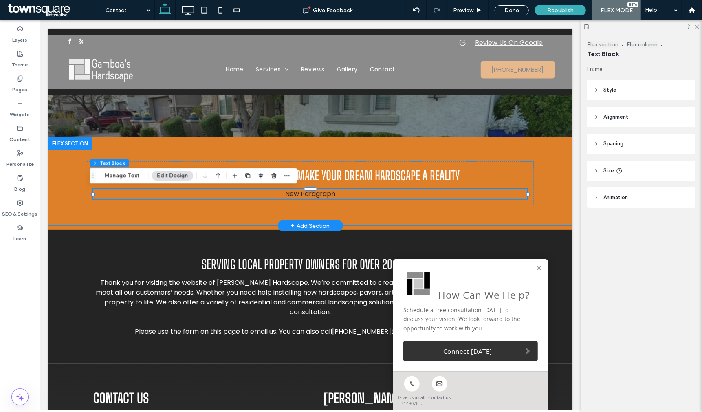
click at [559, 206] on div "Financing options available to make your dream hardscape a reality New Paragraph" at bounding box center [310, 181] width 525 height 89
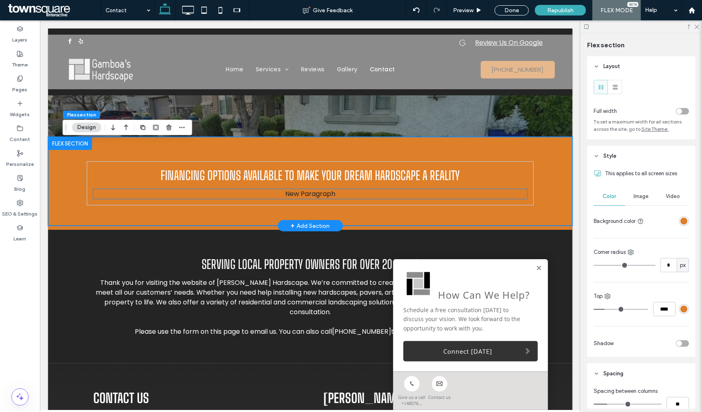
click at [295, 192] on p "New Paragraph" at bounding box center [310, 194] width 434 height 10
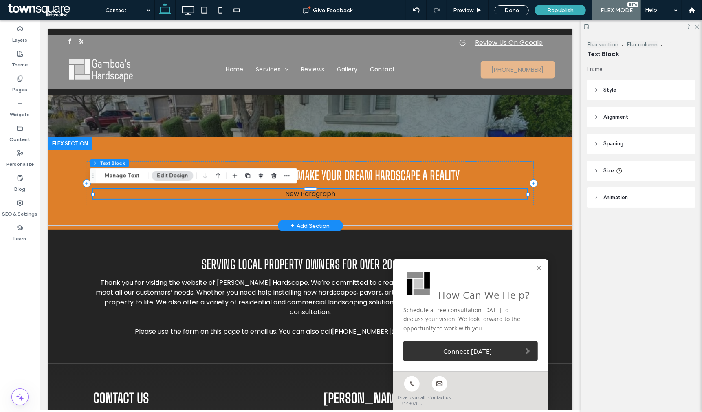
click at [291, 193] on p "New Paragraph" at bounding box center [310, 194] width 434 height 10
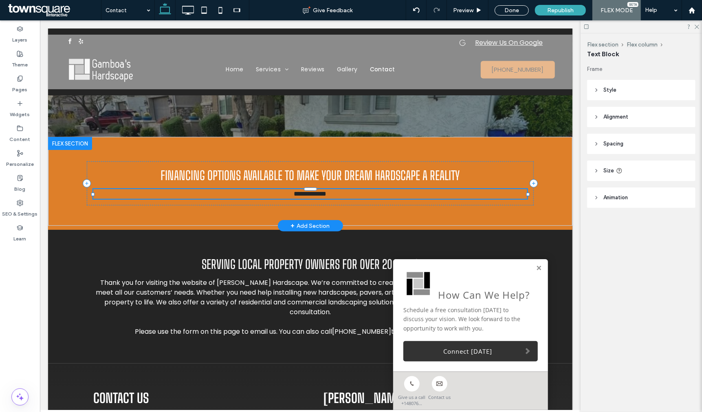
click at [294, 193] on span "**********" at bounding box center [310, 193] width 33 height 6
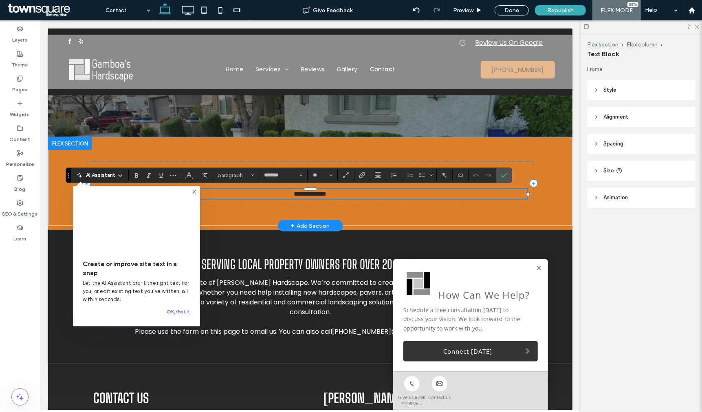
click at [356, 194] on p "**********" at bounding box center [310, 194] width 434 height 10
drag, startPoint x: 366, startPoint y: 194, endPoint x: 262, endPoint y: 194, distance: 104.7
click at [262, 194] on p "**********" at bounding box center [310, 194] width 434 height 10
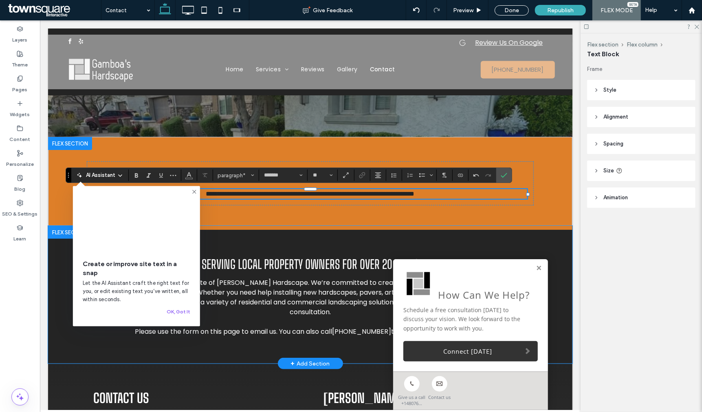
click at [549, 241] on div "Serving local property owners for over 20 years Thank you for visiting the webs…" at bounding box center [310, 296] width 489 height 134
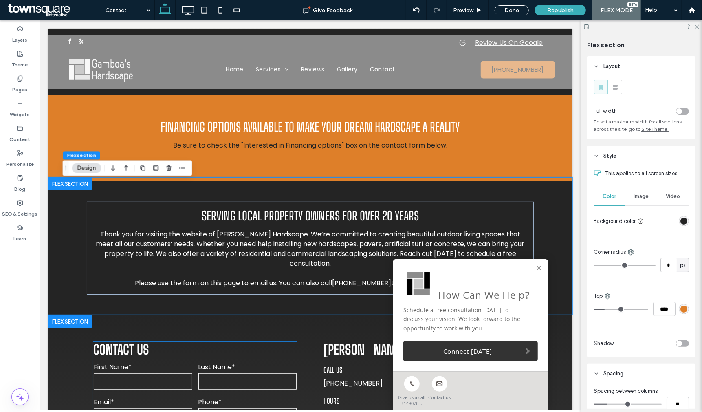
scroll to position [0, 0]
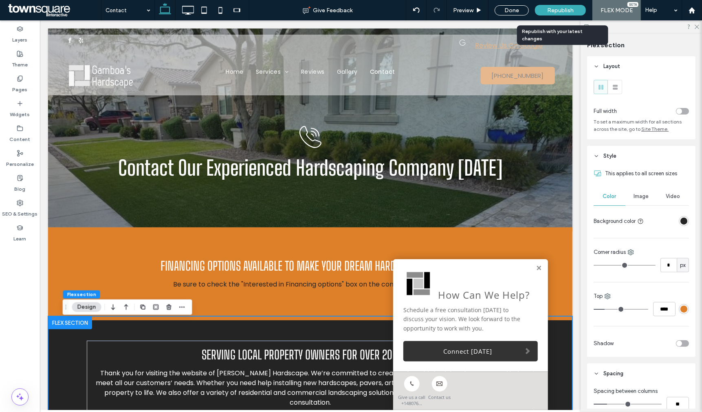
click at [565, 7] on span "Republish" at bounding box center [560, 10] width 26 height 7
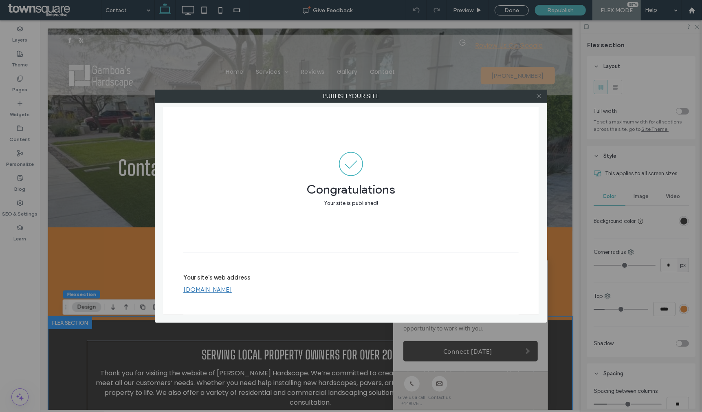
click at [538, 95] on use at bounding box center [539, 96] width 4 height 4
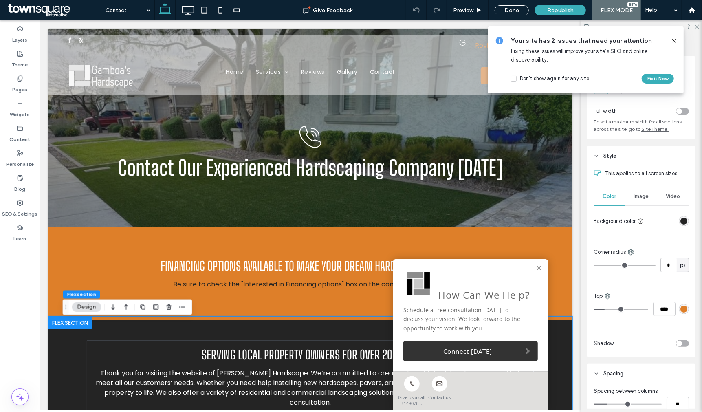
click at [672, 40] on icon at bounding box center [674, 40] width 7 height 7
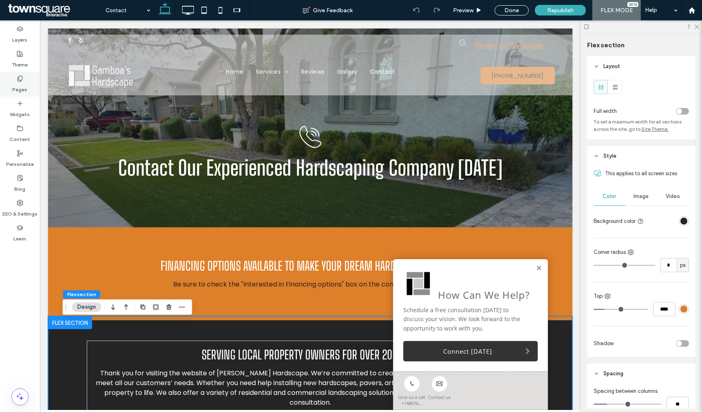
click at [20, 76] on use at bounding box center [20, 78] width 4 height 5
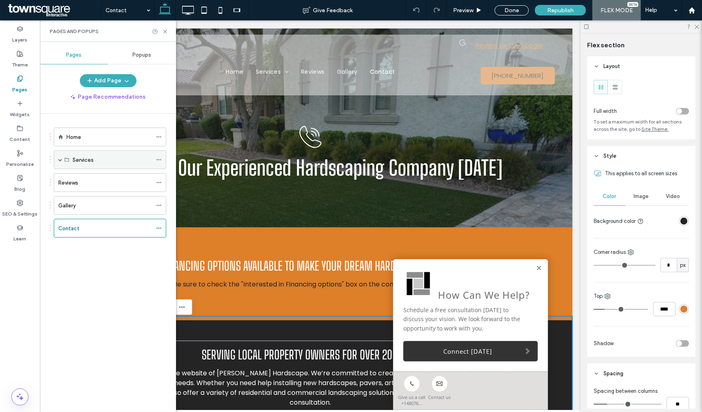
click at [61, 161] on span at bounding box center [60, 160] width 4 height 4
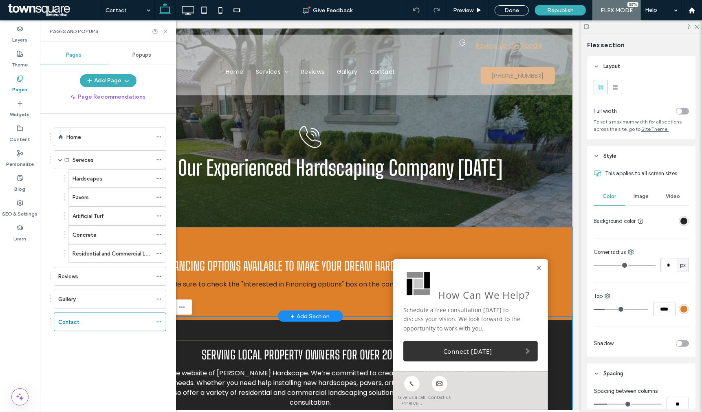
click at [339, 243] on div "Financing options available to make your dream hardscape a reality Be sure to c…" at bounding box center [310, 273] width 489 height 85
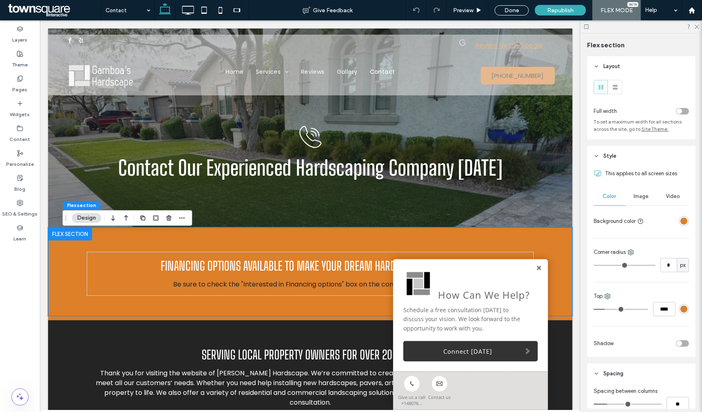
click at [536, 271] on link at bounding box center [539, 267] width 6 height 7
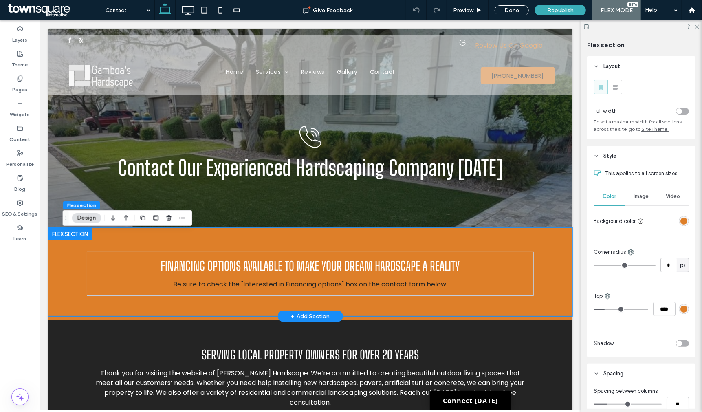
click at [550, 271] on div "Financing options available to make your dream hardscape a reality Be sure to c…" at bounding box center [310, 273] width 489 height 85
click at [546, 236] on div "Financing options available to make your dream hardscape a reality Be sure to c…" at bounding box center [310, 273] width 489 height 85
click at [182, 218] on use "button" at bounding box center [181, 217] width 5 height 1
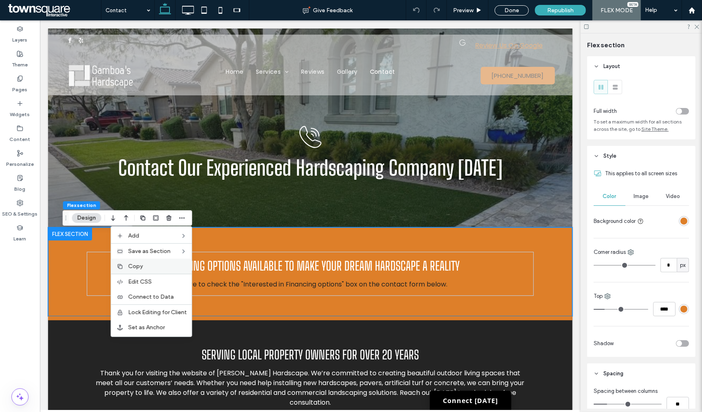
click at [165, 267] on label "Copy" at bounding box center [157, 266] width 59 height 7
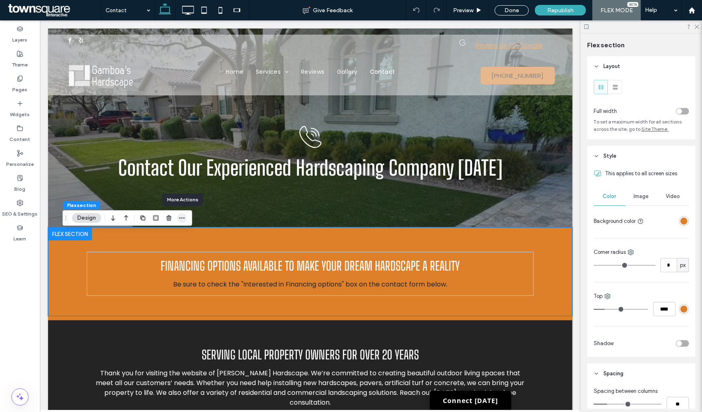
click at [185, 220] on span "button" at bounding box center [182, 218] width 10 height 10
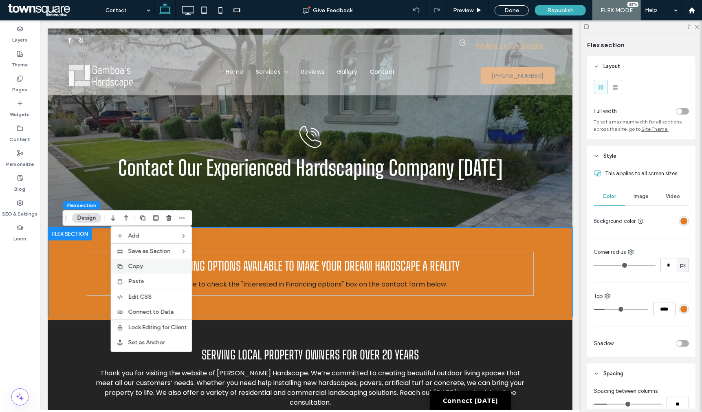
click at [168, 269] on div "Copy" at bounding box center [151, 266] width 81 height 15
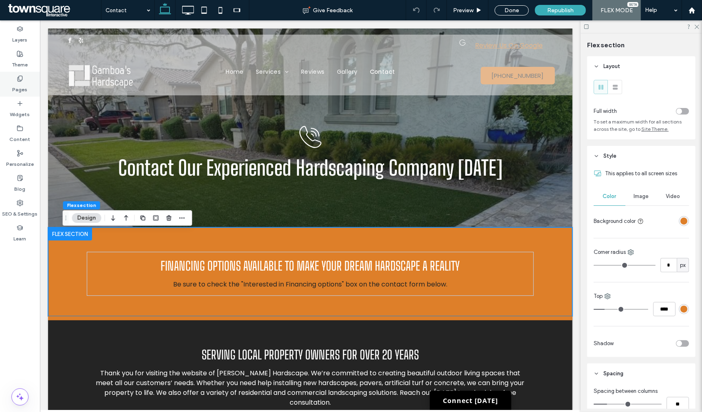
click at [17, 84] on label "Pages" at bounding box center [20, 87] width 15 height 11
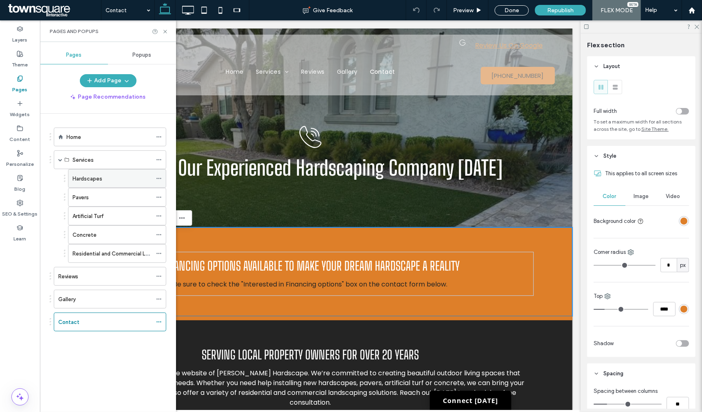
click at [106, 178] on div "Hardscapes" at bounding box center [112, 178] width 79 height 9
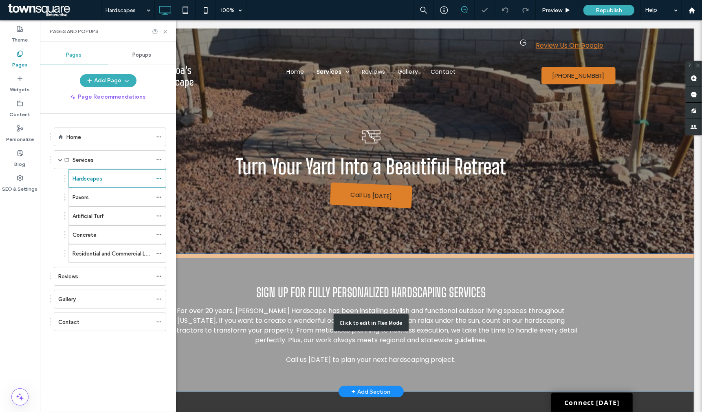
click at [539, 267] on div "Click to edit in Flex Mode" at bounding box center [371, 322] width 646 height 138
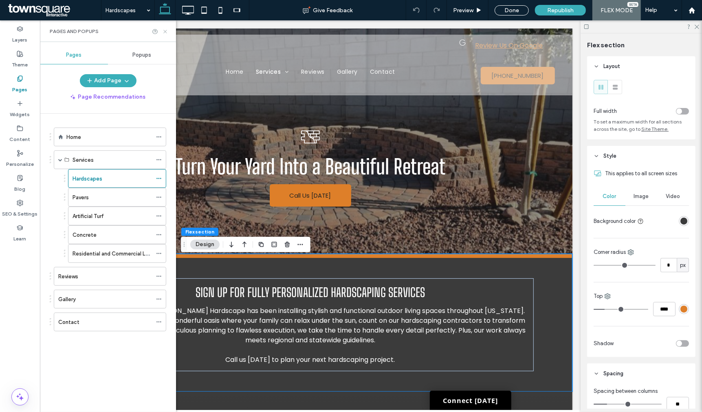
click at [167, 33] on icon at bounding box center [165, 32] width 6 height 6
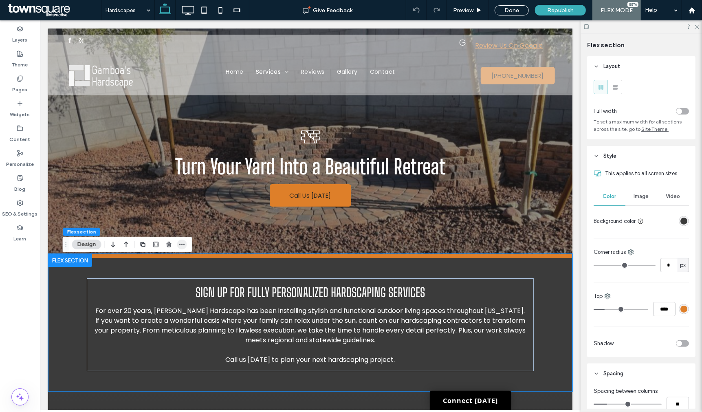
click at [182, 242] on icon "button" at bounding box center [182, 244] width 7 height 7
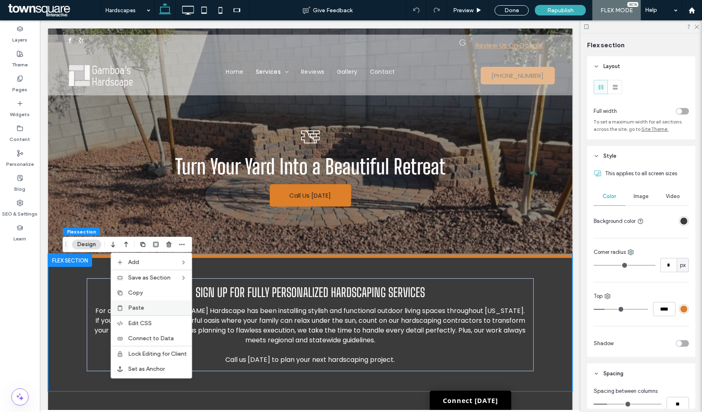
click at [159, 311] on div "Paste" at bounding box center [151, 307] width 81 height 15
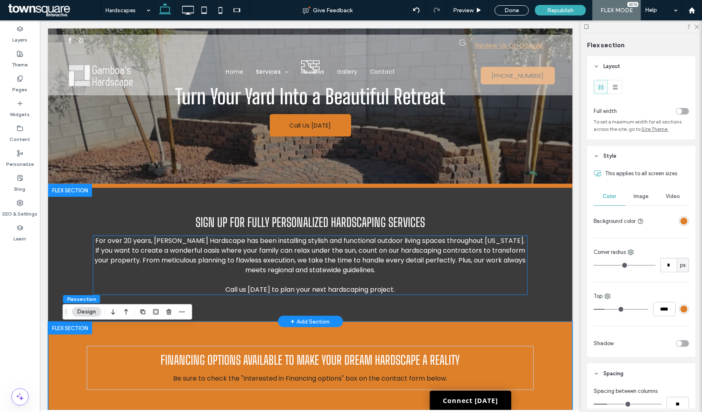
scroll to position [71, 0]
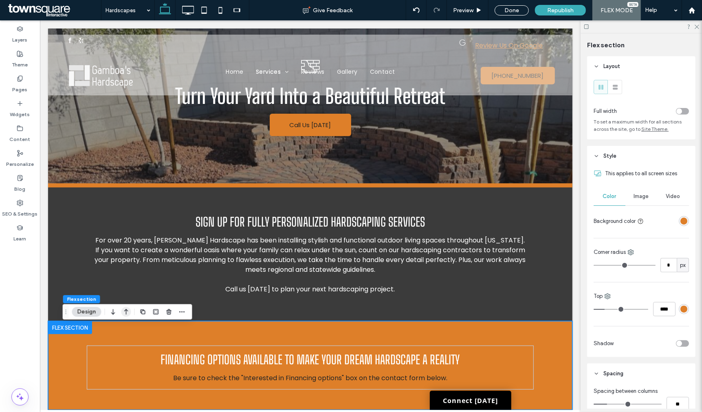
click at [123, 313] on icon "button" at bounding box center [126, 311] width 10 height 15
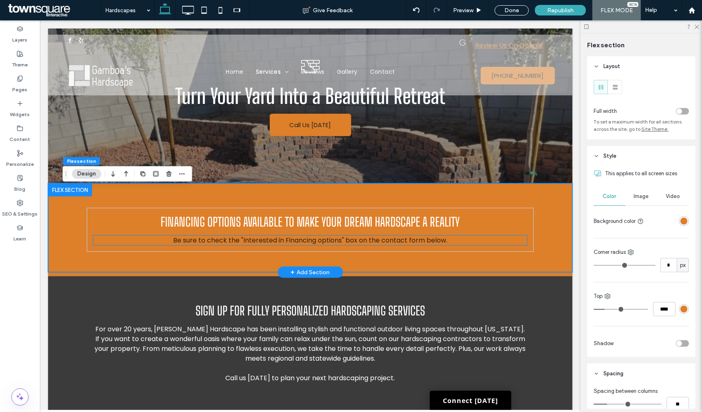
click at [306, 239] on span "Be sure to check the "Interested in Financing options" box on the contact form …" at bounding box center [310, 239] width 274 height 9
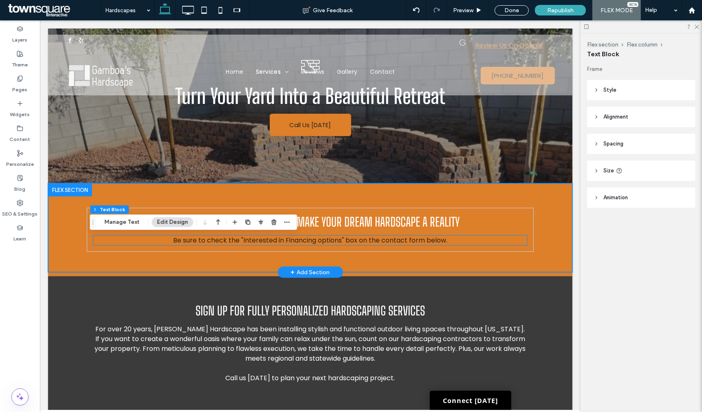
click at [306, 239] on div "Be sure to check the "Interested in Financing options" box on the contact form …" at bounding box center [310, 240] width 434 height 10
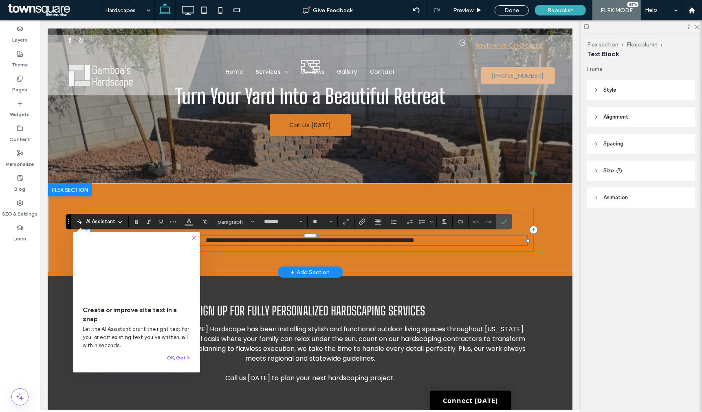
click at [471, 248] on div "**********" at bounding box center [309, 229] width 447 height 44
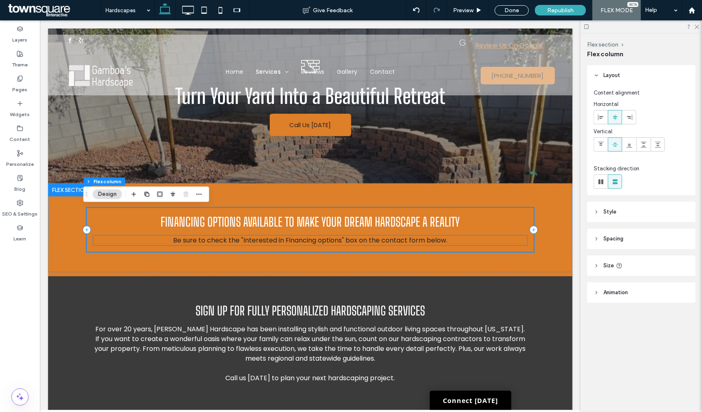
click at [471, 241] on p "Be sure to check the "Interested in Financing options" box on the contact form …" at bounding box center [310, 240] width 434 height 10
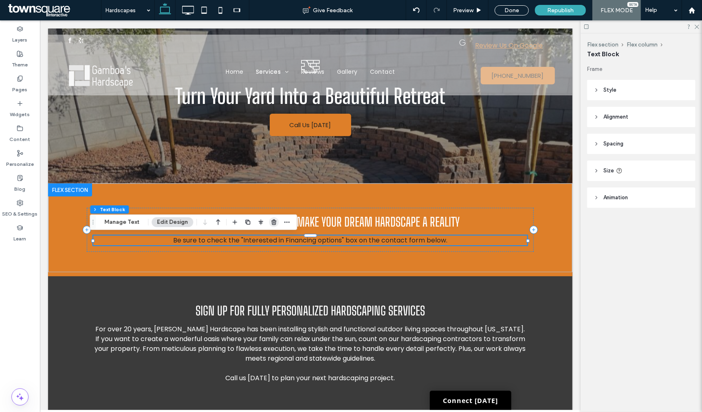
drag, startPoint x: 269, startPoint y: 222, endPoint x: 266, endPoint y: 206, distance: 16.3
click at [271, 222] on icon "button" at bounding box center [274, 222] width 7 height 7
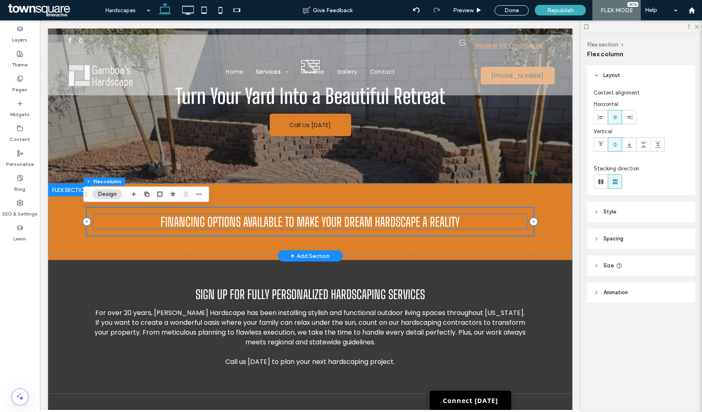
click at [402, 223] on span "Financing options available to make your dream hardscape a reality" at bounding box center [310, 221] width 299 height 15
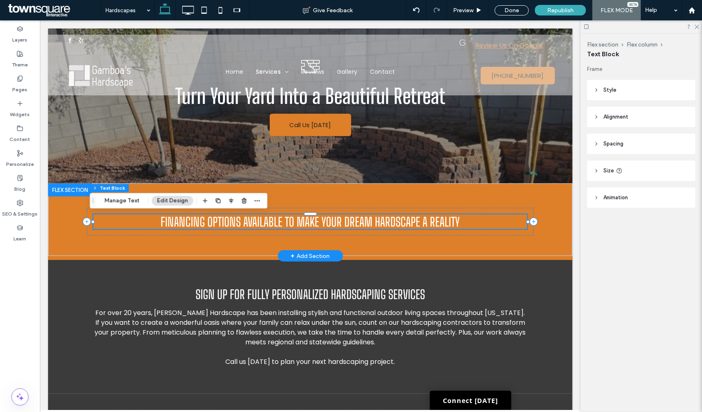
click at [402, 223] on div "Financing options available to make your dream hardscape a reality" at bounding box center [310, 221] width 434 height 15
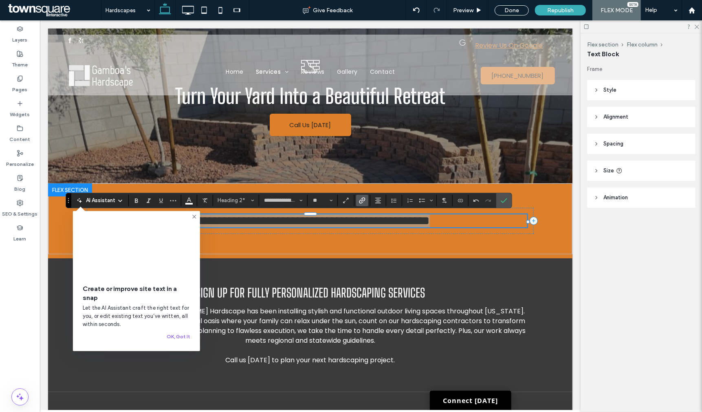
click at [363, 202] on use "Link" at bounding box center [362, 200] width 6 height 6
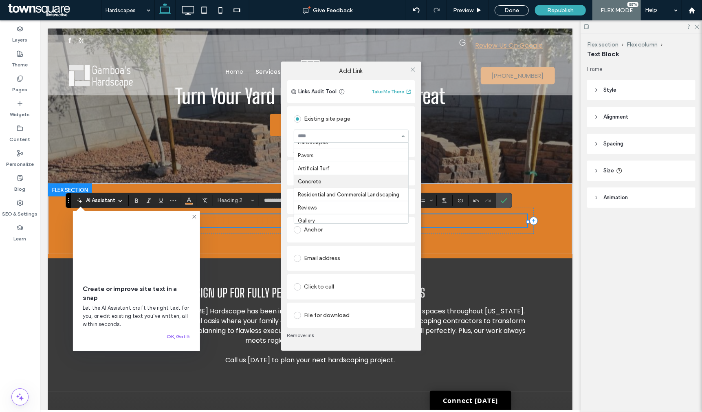
scroll to position [38, 0]
click at [551, 244] on div "Add Link Links Audit Tool Take Me There Existing site page Contact Create new p…" at bounding box center [351, 206] width 702 height 412
click at [549, 299] on div "Add Link Links Audit Tool Take Me There Existing site page Contact Create new p…" at bounding box center [351, 206] width 702 height 412
click at [505, 201] on div "Add Link Links Audit Tool Take Me There Existing site page Contact Create new p…" at bounding box center [351, 206] width 702 height 412
click at [414, 70] on icon at bounding box center [413, 69] width 6 height 6
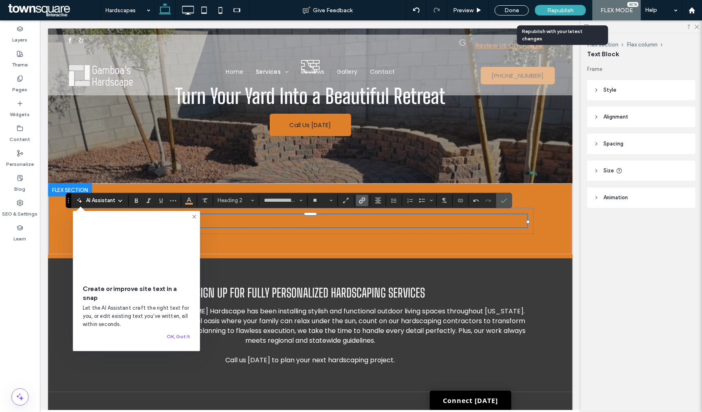
click at [560, 11] on span "Republish" at bounding box center [560, 10] width 26 height 7
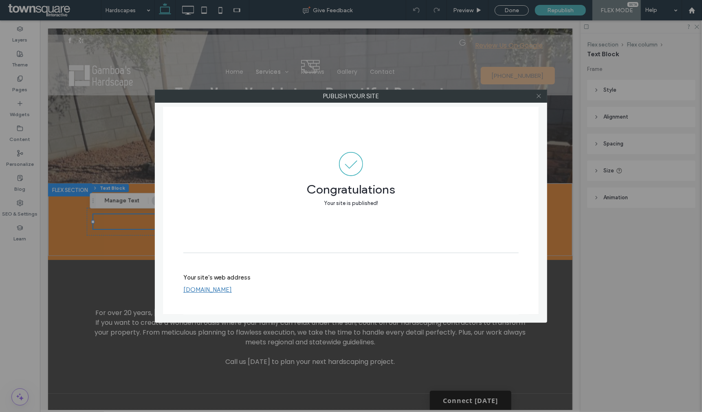
click at [536, 98] on icon at bounding box center [539, 96] width 6 height 6
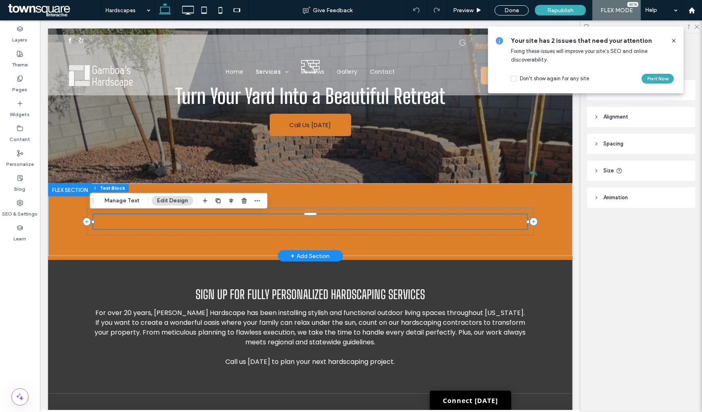
click at [465, 226] on h2 "WE have Financing options to help your yard shine" at bounding box center [310, 221] width 434 height 15
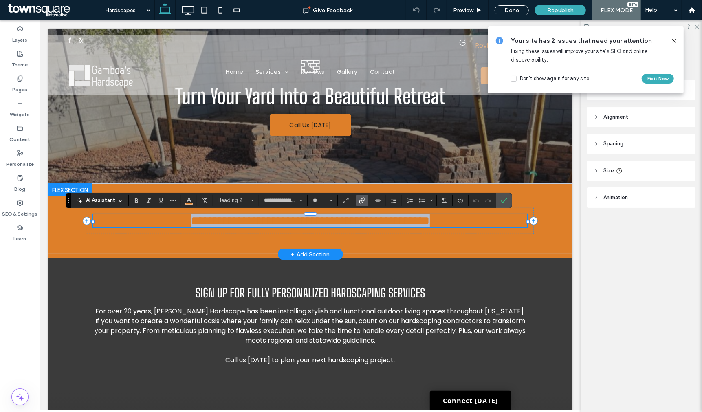
click at [465, 226] on h2 "**********" at bounding box center [310, 220] width 434 height 13
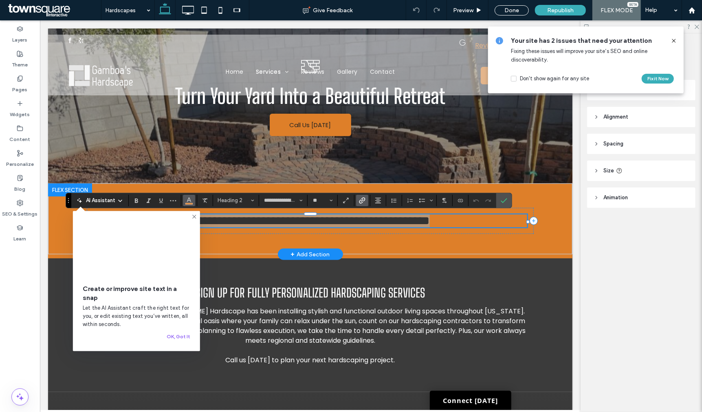
click at [189, 200] on icon "Color" at bounding box center [189, 199] width 7 height 7
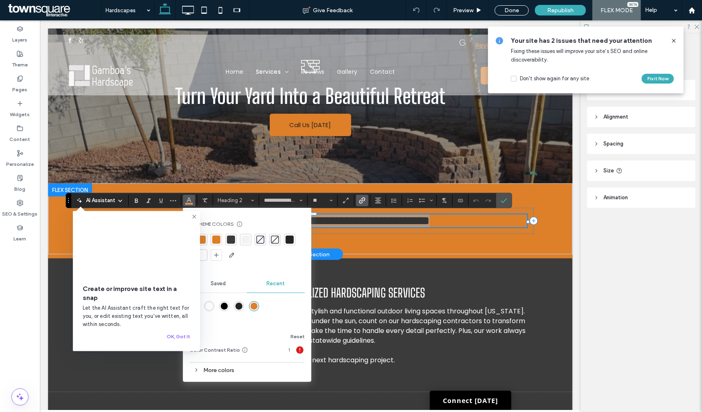
click at [246, 240] on div at bounding box center [246, 240] width 8 height 8
click at [551, 233] on div "**********" at bounding box center [310, 218] width 525 height 71
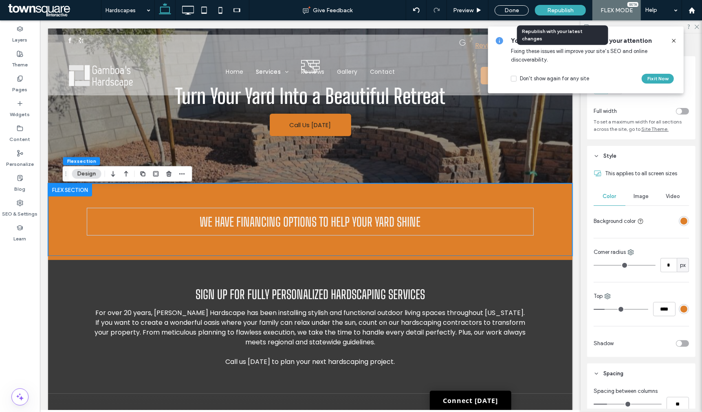
click at [560, 11] on span "Republish" at bounding box center [560, 10] width 26 height 7
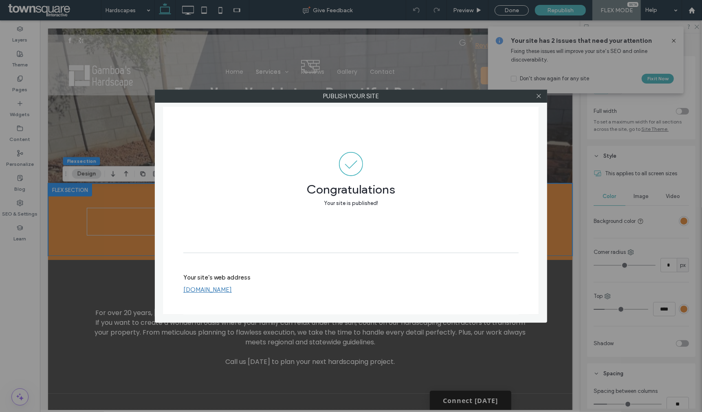
drag, startPoint x: 540, startPoint y: 98, endPoint x: 555, endPoint y: 104, distance: 15.6
click at [540, 98] on icon at bounding box center [539, 96] width 6 height 6
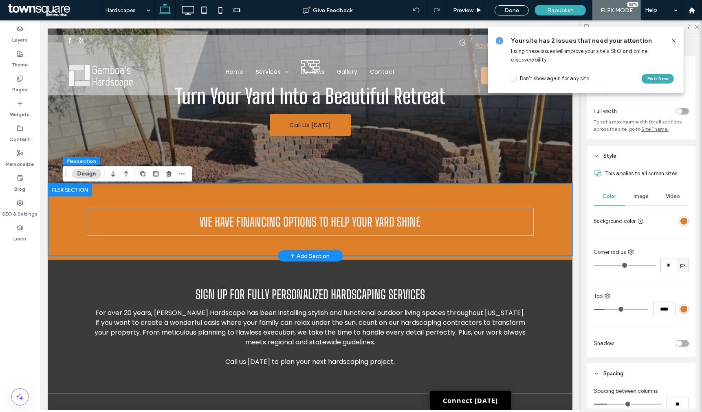
click at [558, 201] on div "WE have Financing options to help your yard shine" at bounding box center [310, 219] width 525 height 73
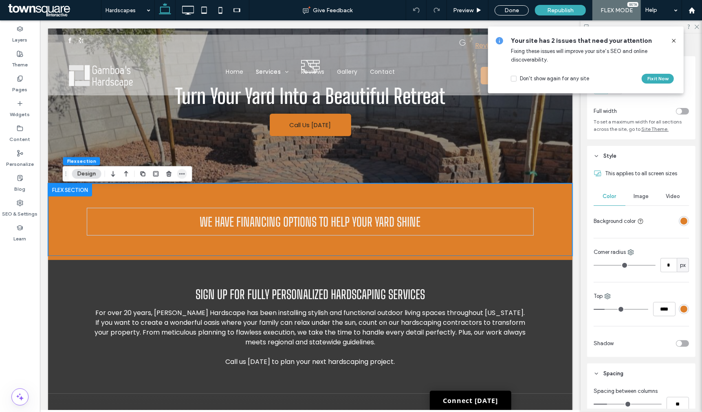
click at [182, 174] on use "button" at bounding box center [181, 173] width 5 height 1
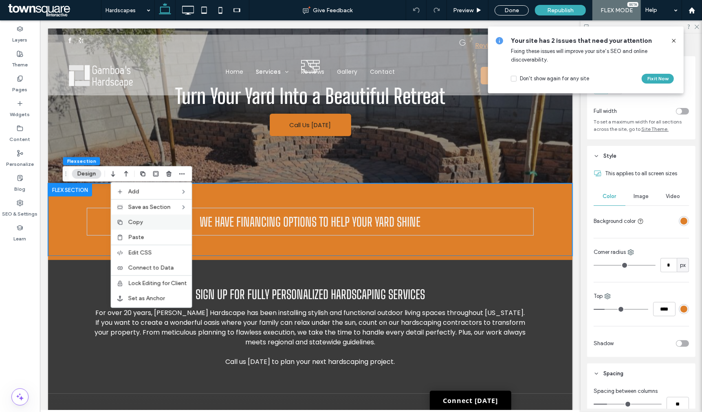
click at [161, 219] on label "Copy" at bounding box center [157, 222] width 59 height 7
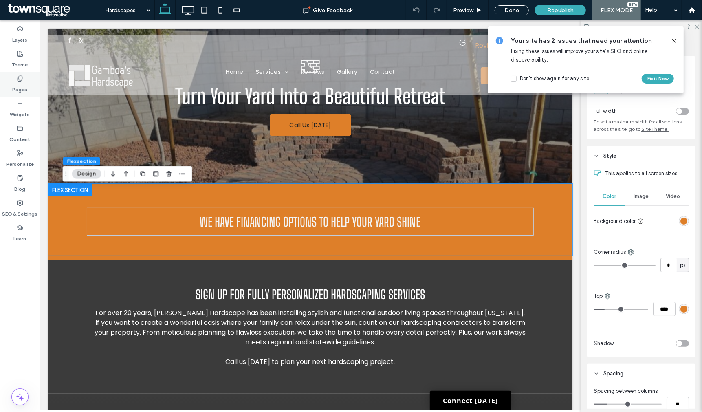
click at [25, 91] on label "Pages" at bounding box center [20, 87] width 15 height 11
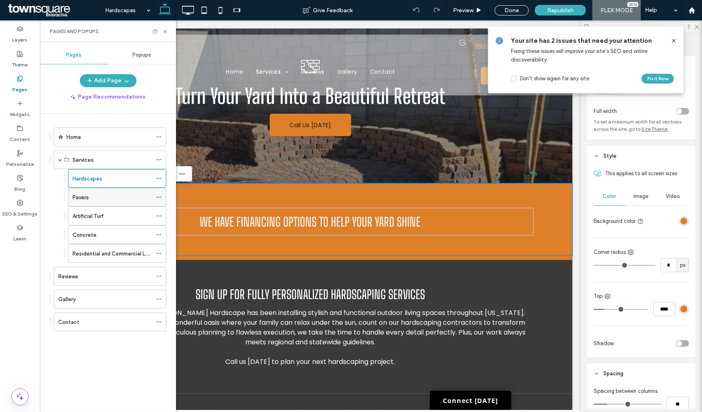
click at [105, 203] on div "Pavers" at bounding box center [112, 197] width 79 height 18
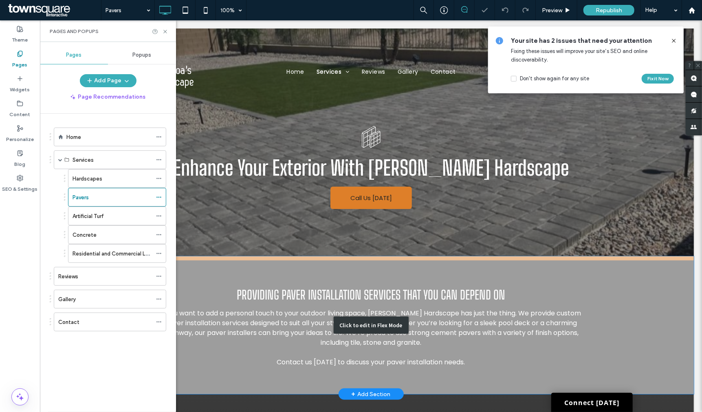
click at [526, 263] on div "Click to edit in Flex Mode" at bounding box center [371, 325] width 646 height 138
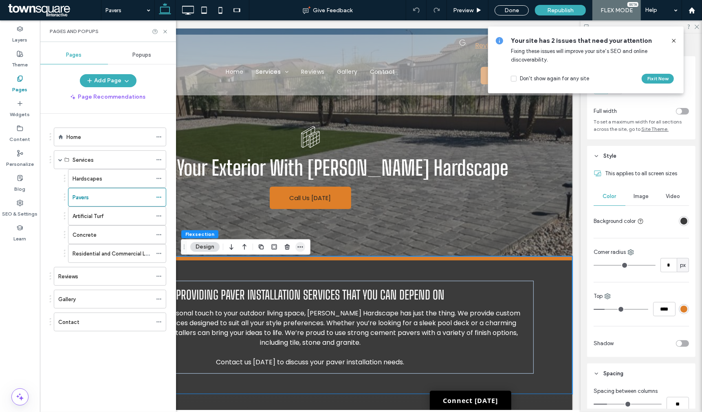
click at [304, 245] on span "button" at bounding box center [300, 247] width 10 height 10
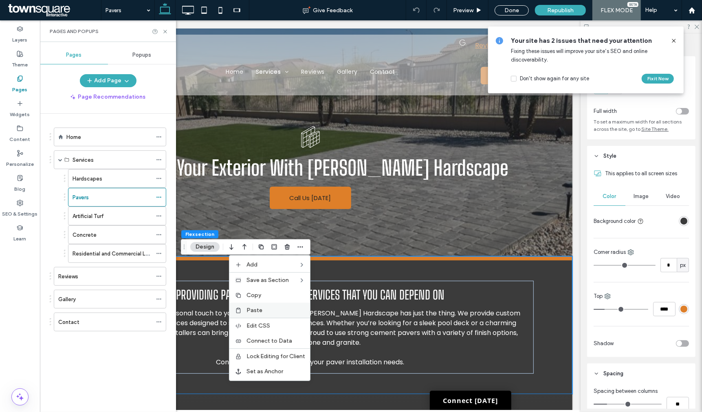
click at [287, 305] on div "Paste" at bounding box center [269, 310] width 81 height 15
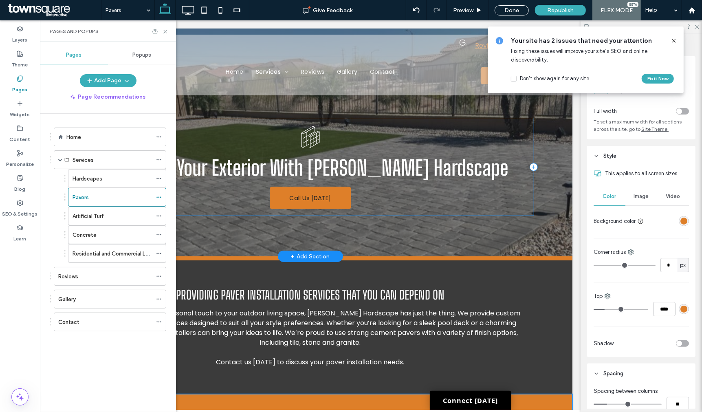
scroll to position [57, 0]
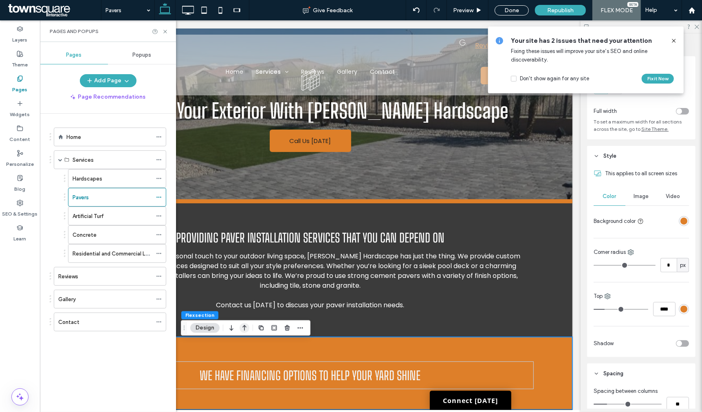
click at [247, 330] on icon "button" at bounding box center [245, 328] width 10 height 15
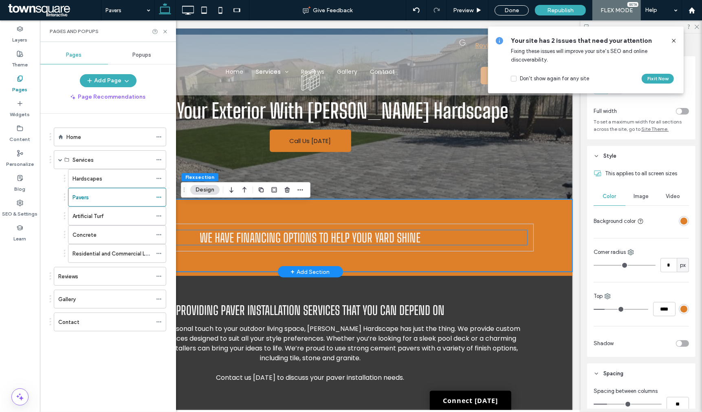
click at [420, 234] on h2 "WE have Financing options to help your yard shine" at bounding box center [310, 237] width 434 height 15
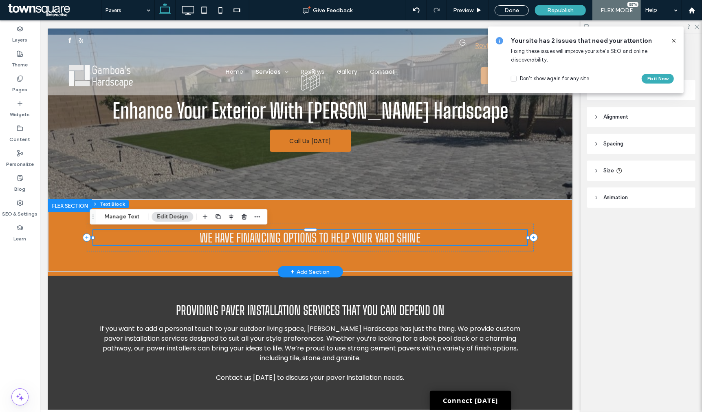
click at [420, 234] on div "WE have Financing options to help your yard shine" at bounding box center [310, 237] width 434 height 15
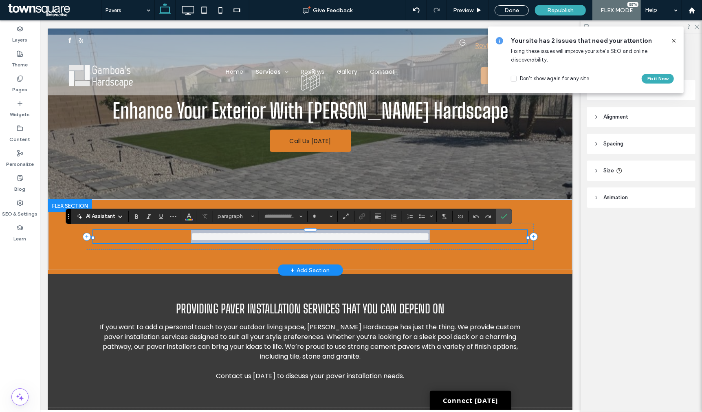
type input "**********"
type input "**"
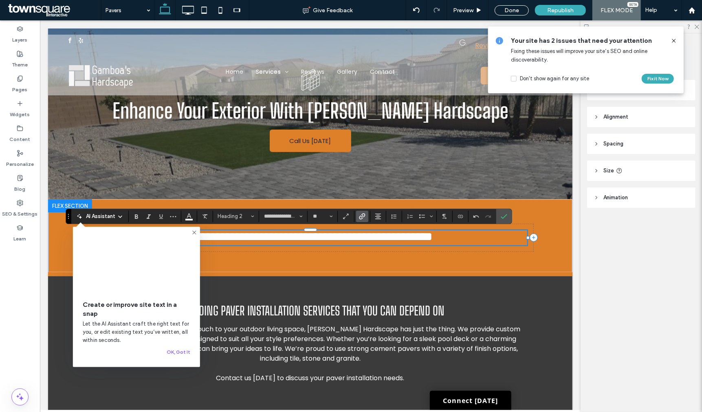
click at [361, 215] on icon "Link" at bounding box center [362, 216] width 7 height 7
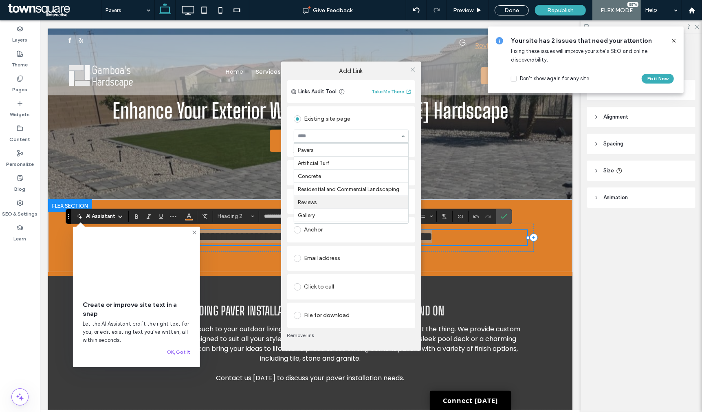
scroll to position [38, 0]
click at [411, 69] on icon at bounding box center [413, 69] width 6 height 6
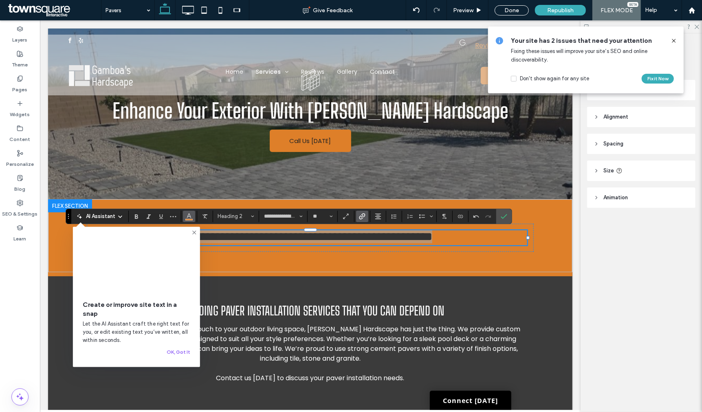
click at [192, 218] on icon "Color" at bounding box center [189, 215] width 7 height 7
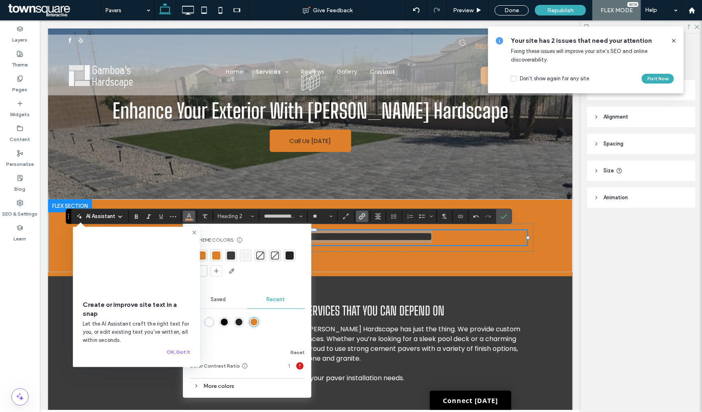
click at [243, 259] on div at bounding box center [245, 255] width 11 height 11
click at [555, 248] on div "**********" at bounding box center [310, 235] width 525 height 73
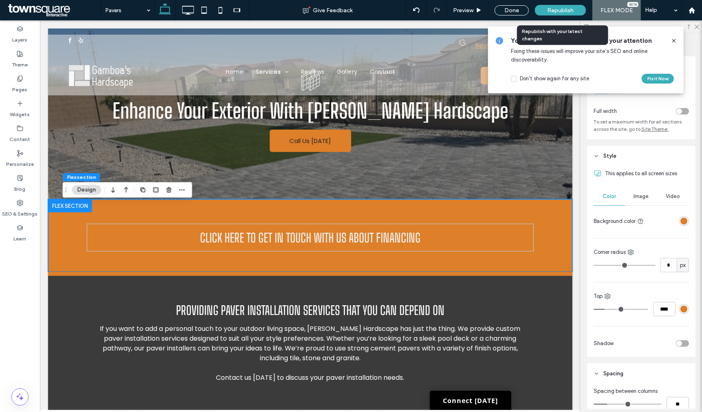
click at [574, 11] on span "Republish" at bounding box center [560, 10] width 26 height 7
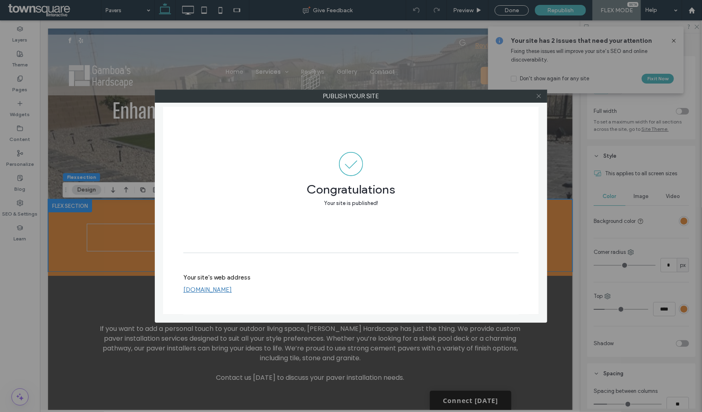
click at [536, 93] on icon at bounding box center [539, 96] width 6 height 6
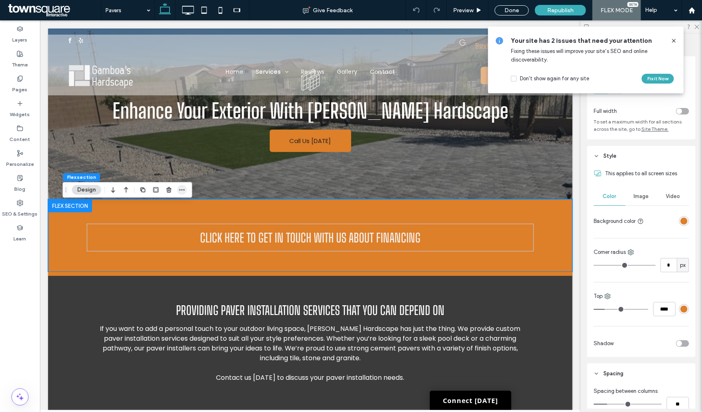
click at [180, 188] on icon "button" at bounding box center [182, 190] width 7 height 7
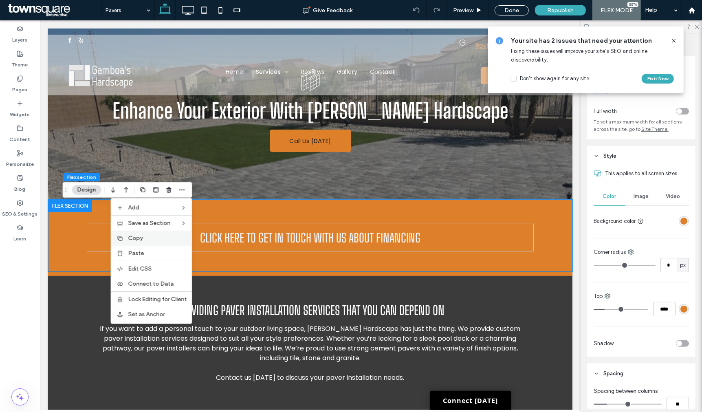
drag, startPoint x: 160, startPoint y: 235, endPoint x: 85, endPoint y: 190, distance: 87.8
click at [160, 235] on label "Copy" at bounding box center [157, 238] width 59 height 7
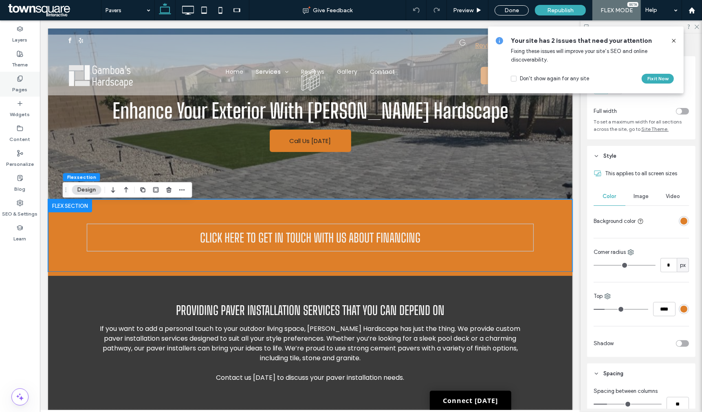
click at [29, 82] on div "Pages" at bounding box center [20, 84] width 40 height 25
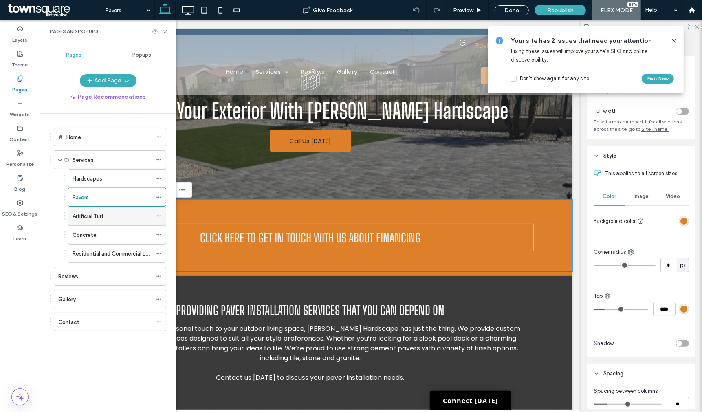
click at [113, 218] on div "Artificial Turf" at bounding box center [112, 216] width 79 height 9
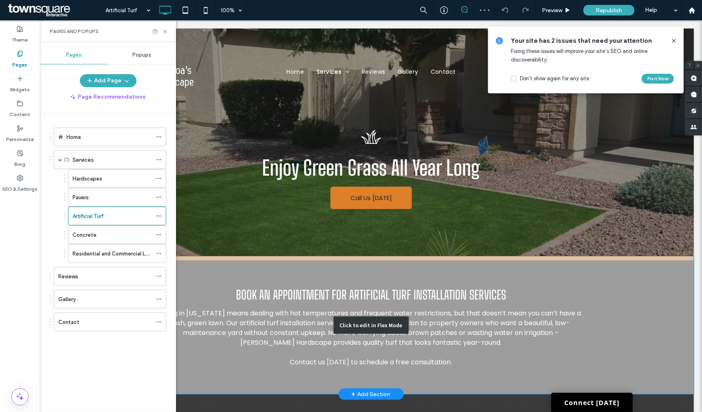
click at [371, 267] on div "Click to edit in Flex Mode" at bounding box center [371, 325] width 646 height 138
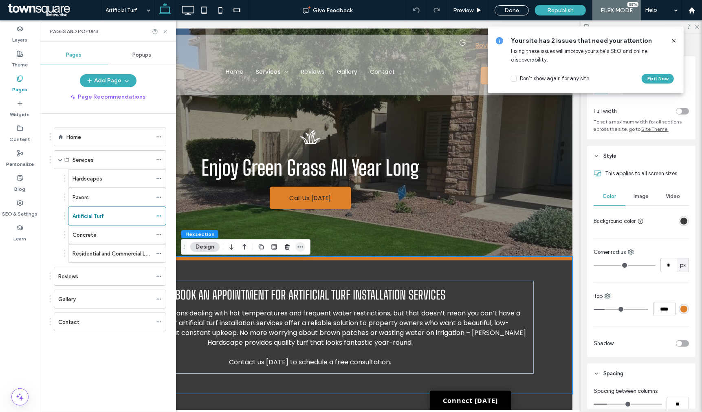
click at [299, 247] on icon "button" at bounding box center [300, 247] width 7 height 7
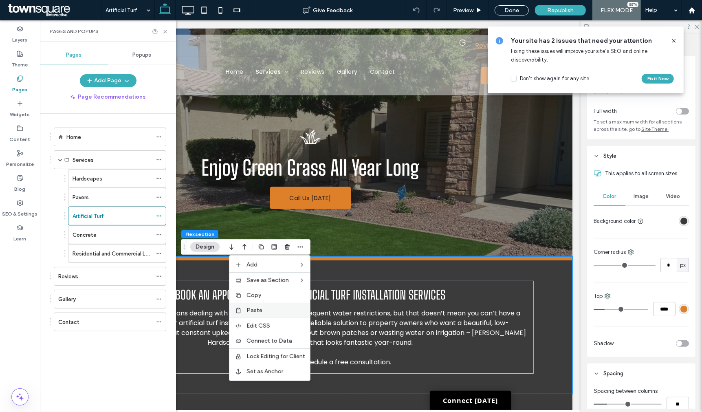
click at [278, 304] on div "Paste" at bounding box center [269, 310] width 81 height 15
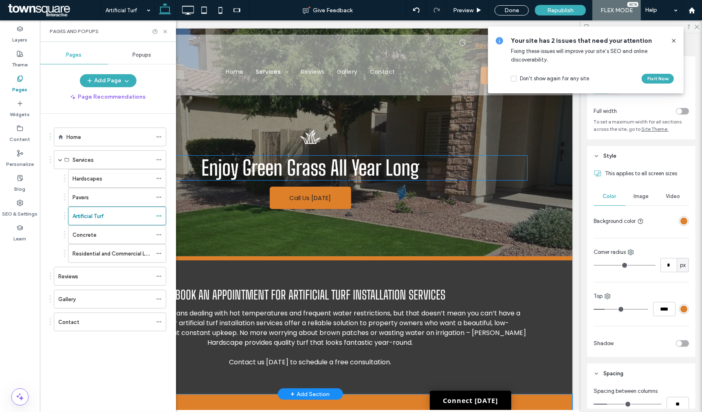
scroll to position [57, 0]
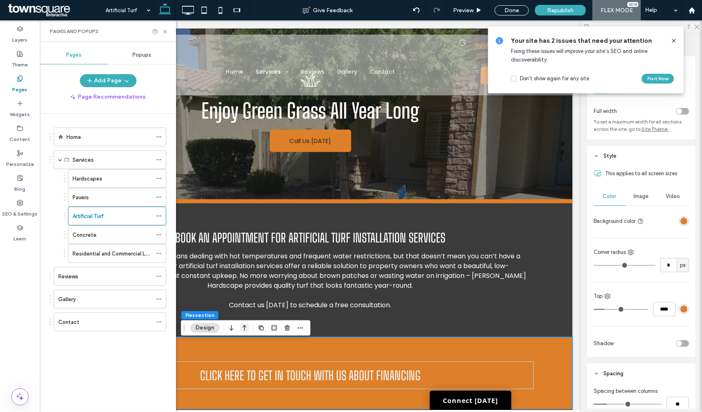
click at [244, 327] on icon "button" at bounding box center [245, 328] width 10 height 15
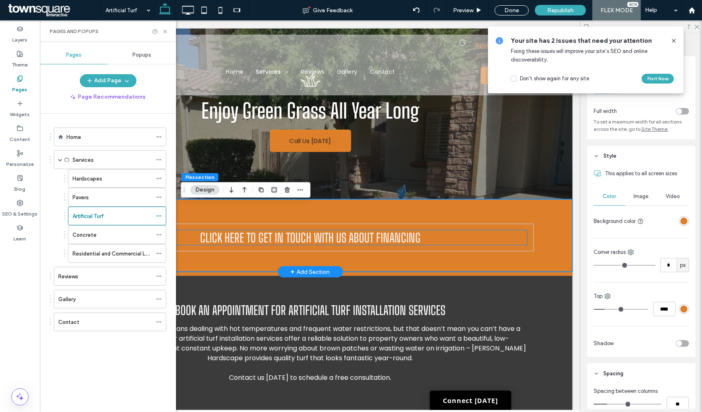
click at [456, 236] on h2 "Click here to get in touch with us about financing" at bounding box center [310, 237] width 434 height 15
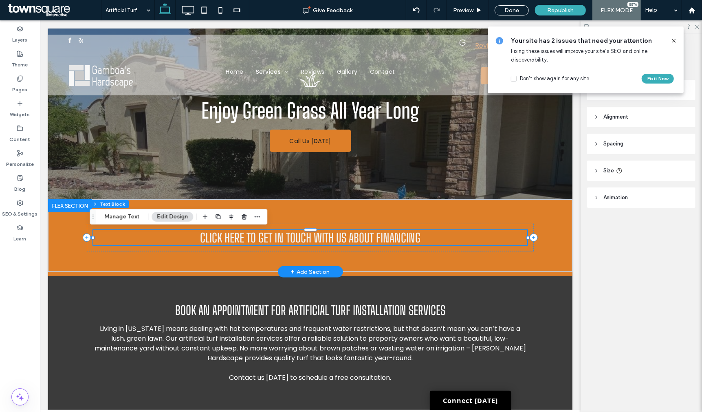
click at [456, 236] on div "Click here to get in touch with us about financing" at bounding box center [310, 237] width 434 height 15
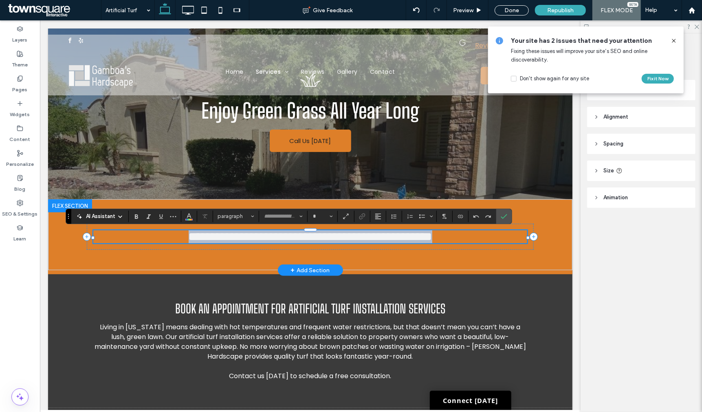
type input "**********"
type input "**"
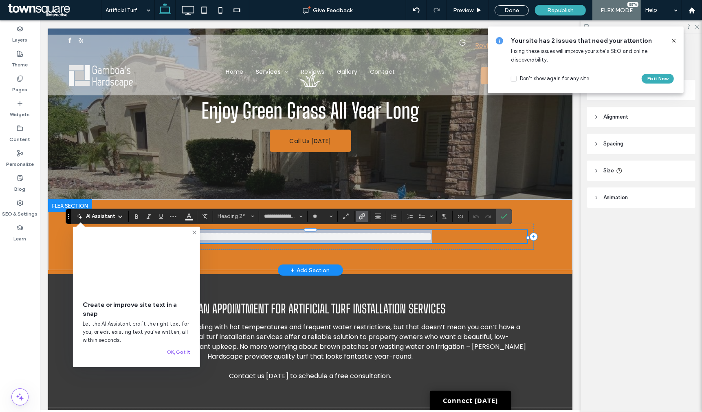
click at [450, 239] on h2 "**********" at bounding box center [310, 236] width 434 height 13
drag, startPoint x: 459, startPoint y: 237, endPoint x: 165, endPoint y: 227, distance: 294.4
click at [165, 227] on div "**********" at bounding box center [309, 236] width 447 height 26
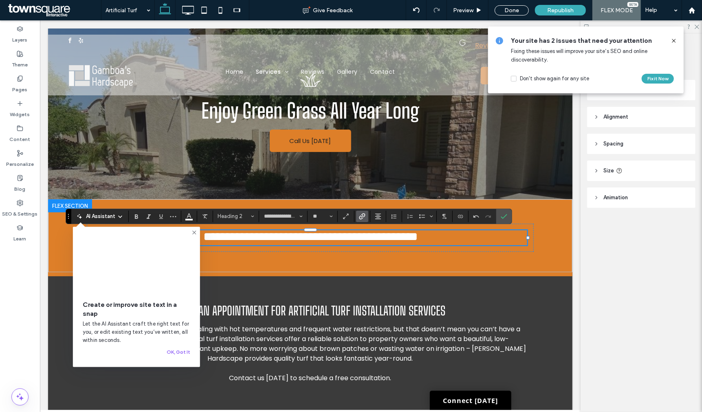
click at [363, 214] on use "Link" at bounding box center [362, 216] width 6 height 6
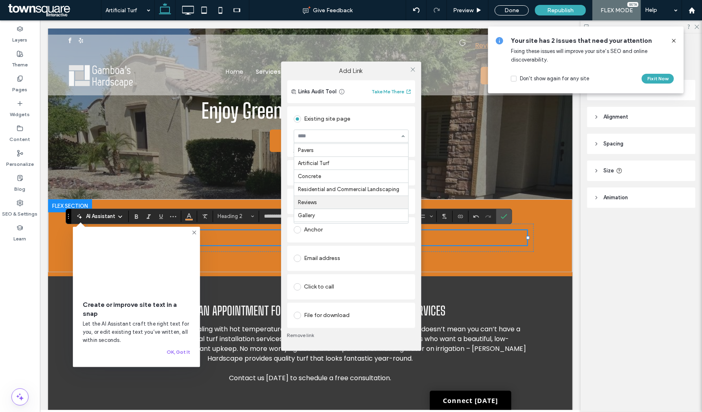
scroll to position [38, 0]
click at [413, 71] on icon at bounding box center [413, 69] width 6 height 6
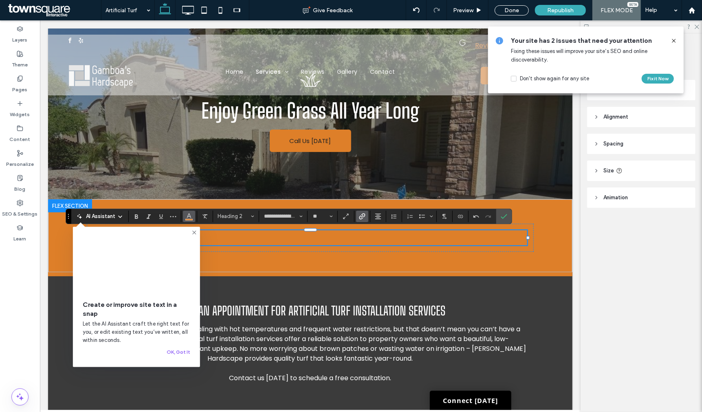
click at [190, 215] on use "Color" at bounding box center [189, 215] width 4 height 4
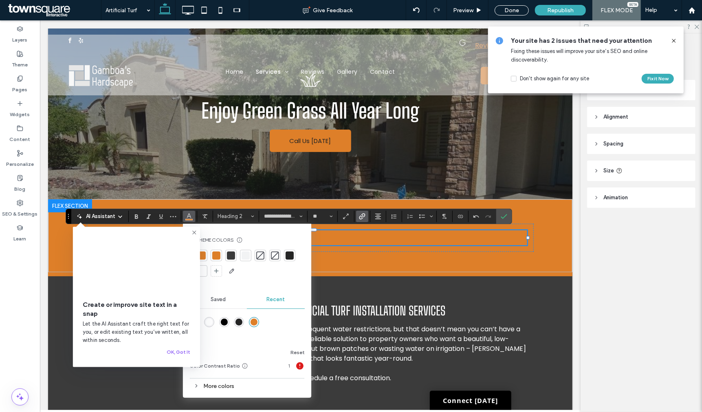
click at [246, 256] on div at bounding box center [246, 255] width 8 height 8
click at [507, 213] on icon "Confirm" at bounding box center [504, 216] width 7 height 7
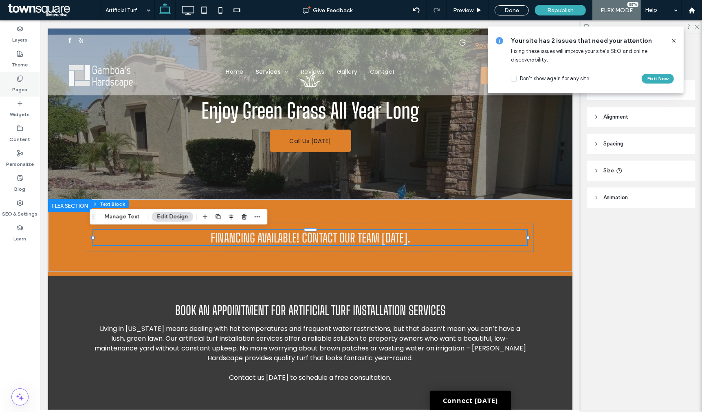
click at [24, 84] on label "Pages" at bounding box center [20, 87] width 15 height 11
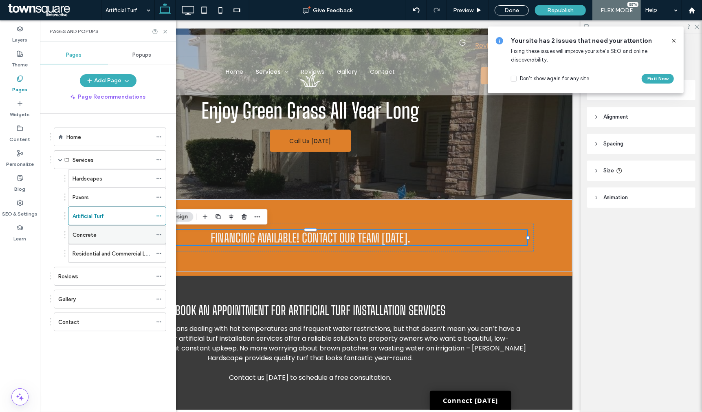
click at [126, 236] on div "Concrete" at bounding box center [112, 235] width 79 height 9
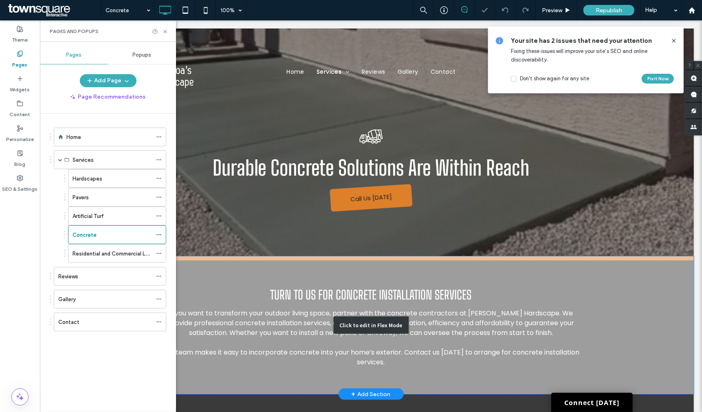
click at [520, 267] on div "Click to edit in Flex Mode" at bounding box center [371, 325] width 646 height 138
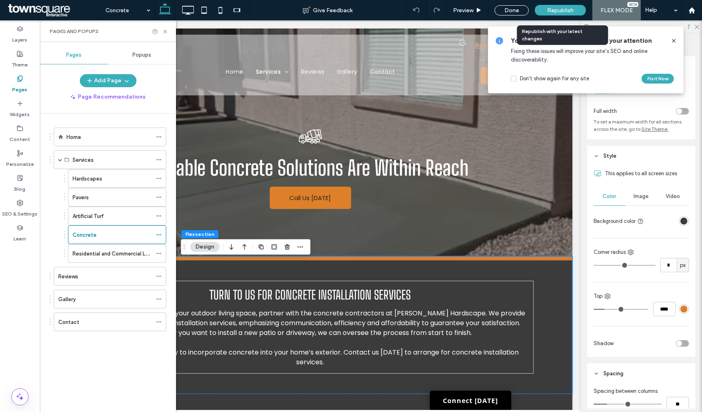
click at [568, 7] on span "Republish" at bounding box center [560, 10] width 26 height 7
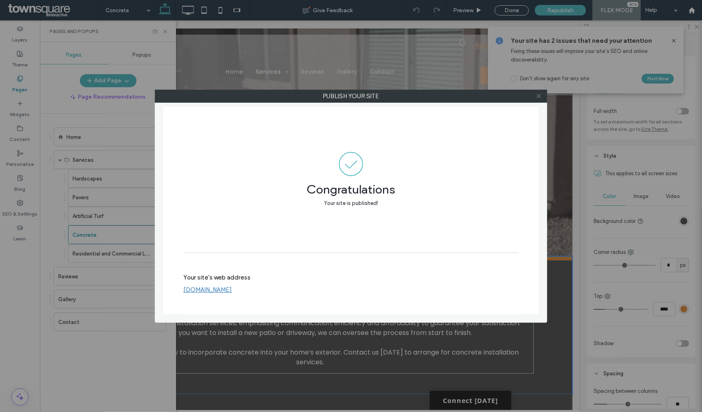
click at [540, 98] on icon at bounding box center [539, 96] width 6 height 6
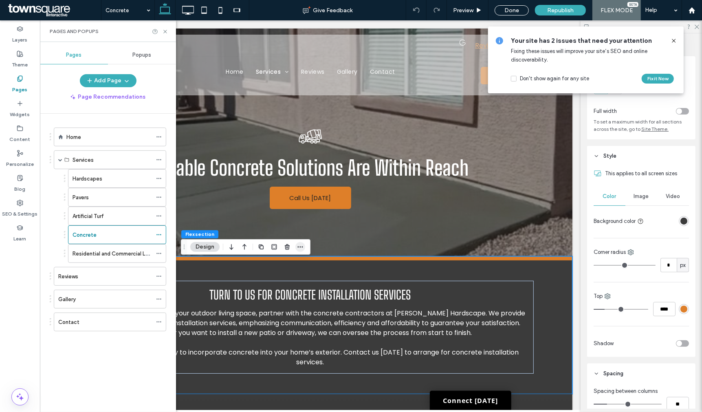
click at [300, 249] on icon "button" at bounding box center [300, 247] width 7 height 7
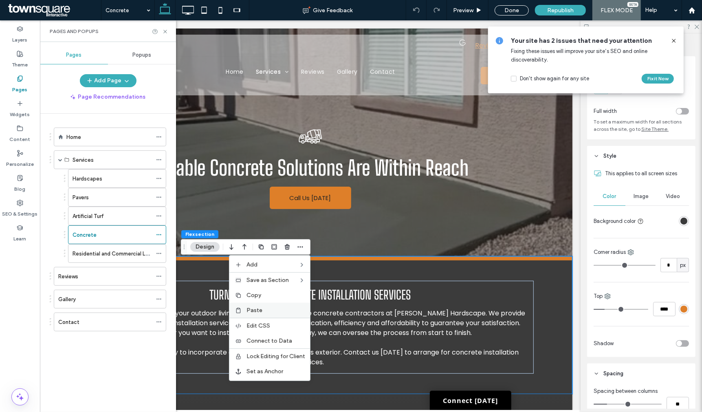
click at [295, 310] on label "Paste" at bounding box center [276, 310] width 59 height 7
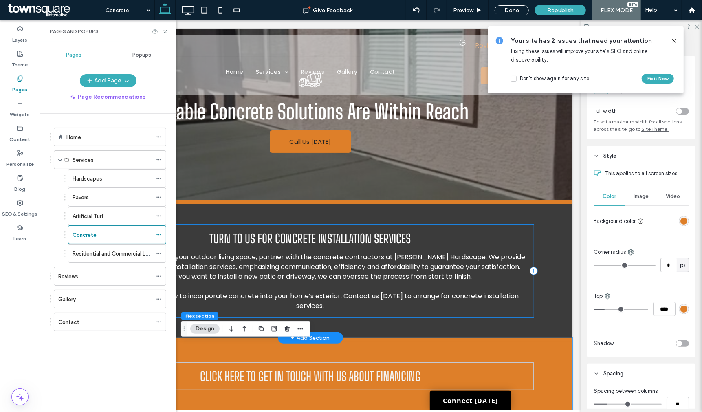
scroll to position [57, 0]
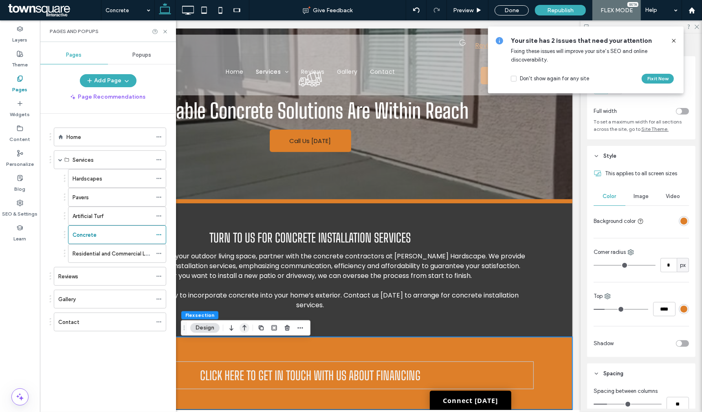
click at [244, 327] on icon "button" at bounding box center [245, 328] width 10 height 15
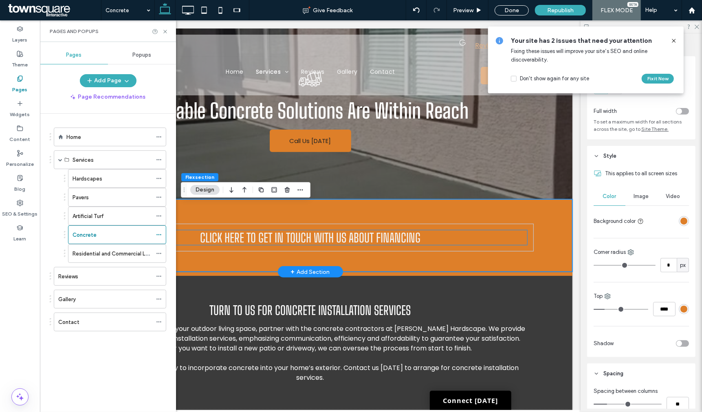
click at [444, 238] on h2 "Click here to get in touch with us about financing" at bounding box center [310, 237] width 434 height 15
click at [444, 238] on div "Click here to get in touch with us about financing" at bounding box center [310, 237] width 434 height 15
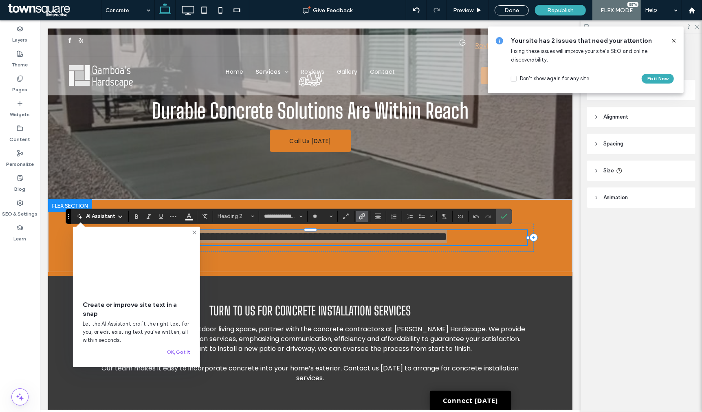
click at [360, 217] on icon "Link" at bounding box center [362, 216] width 7 height 7
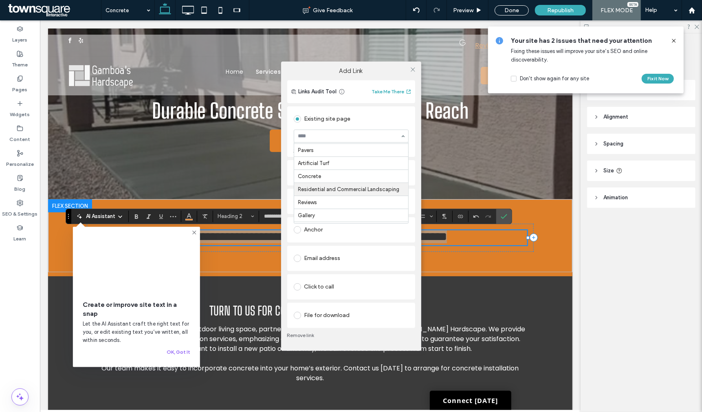
scroll to position [38, 0]
click at [186, 215] on div "Add Link Links Audit Tool Take Me There Existing site page Contact Create new p…" at bounding box center [351, 206] width 702 height 412
click at [188, 215] on div "Add Link Links Audit Tool Take Me There Existing site page Contact Create new p…" at bounding box center [351, 206] width 702 height 412
click at [189, 217] on div "Add Link Links Audit Tool Take Me There Existing site page Contact Create new p…" at bounding box center [351, 206] width 702 height 412
